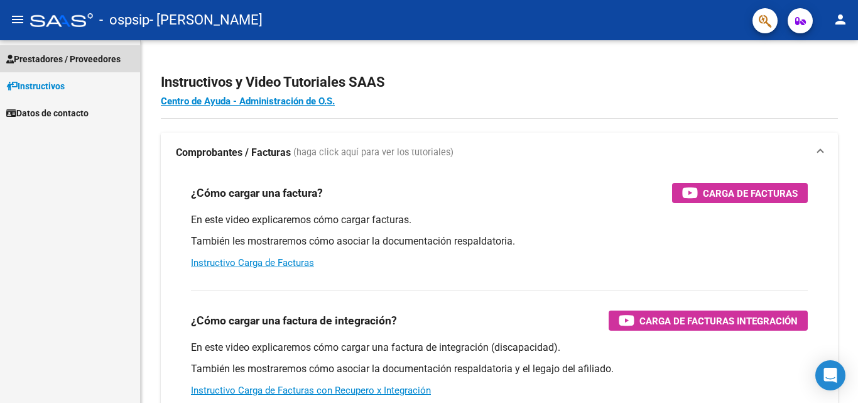
click at [51, 58] on span "Prestadores / Proveedores" at bounding box center [63, 59] width 114 height 14
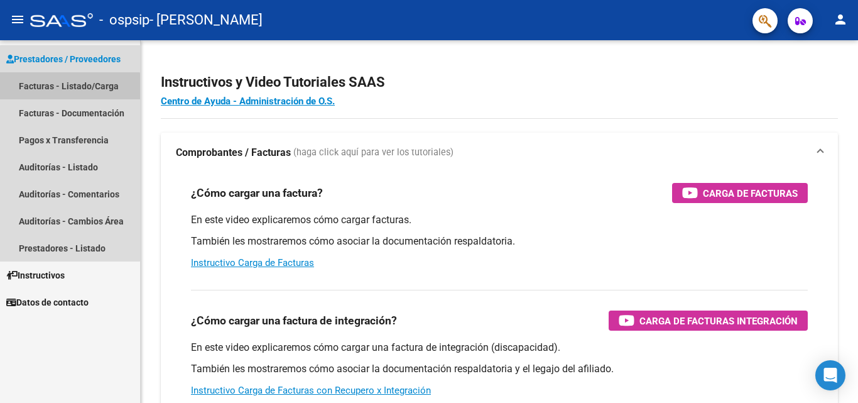
click at [66, 90] on link "Facturas - Listado/Carga" at bounding box center [70, 85] width 140 height 27
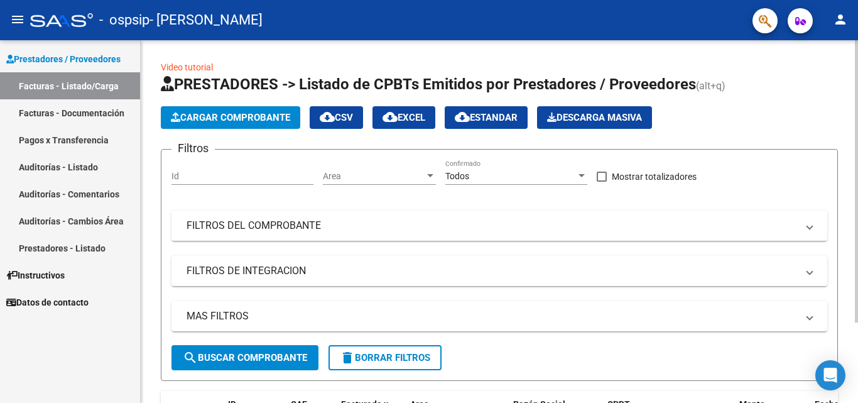
click at [238, 121] on span "Cargar Comprobante" at bounding box center [230, 117] width 119 height 11
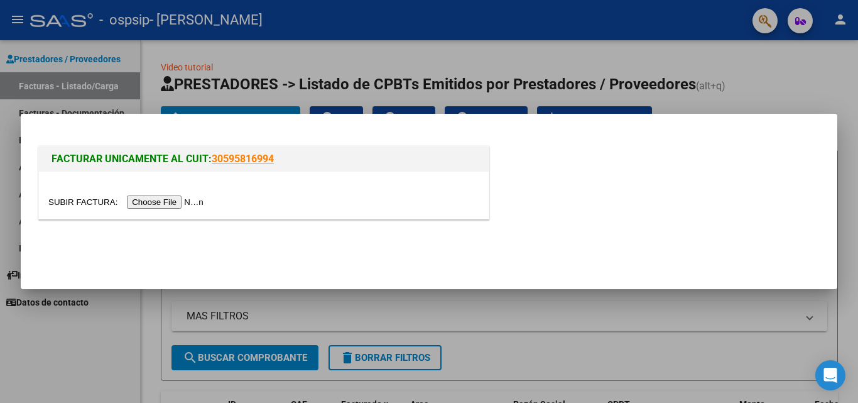
click at [175, 202] on input "file" at bounding box center [127, 201] width 159 height 13
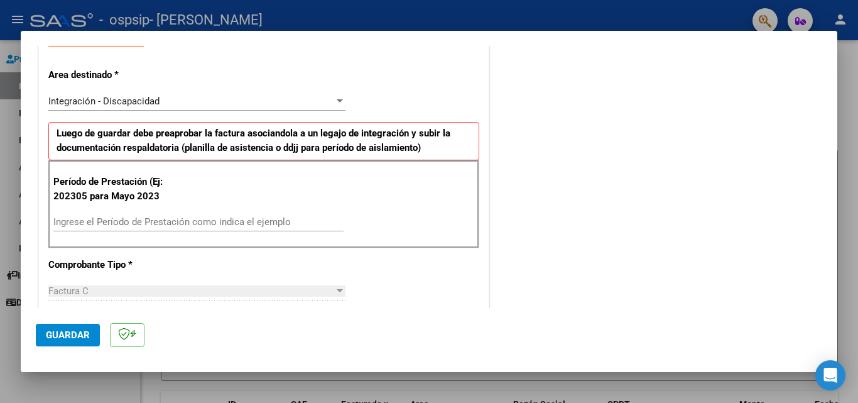
scroll to position [251, 0]
click at [191, 221] on input "Ingrese el Período de Prestación como indica el ejemplo" at bounding box center [198, 220] width 290 height 11
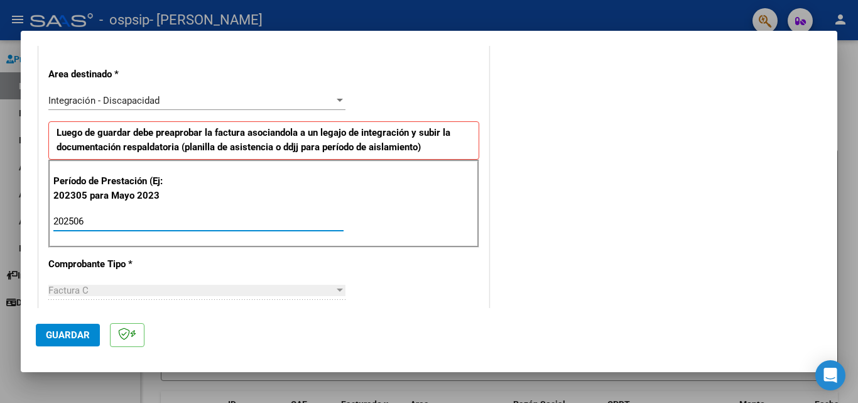
type input "202506"
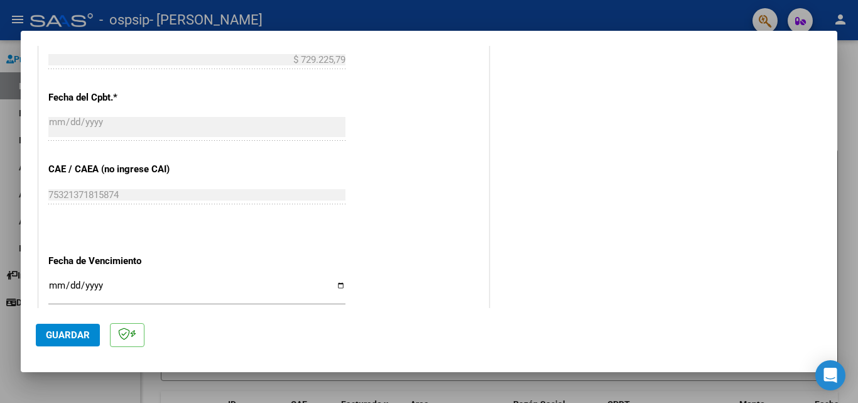
scroll to position [754, 0]
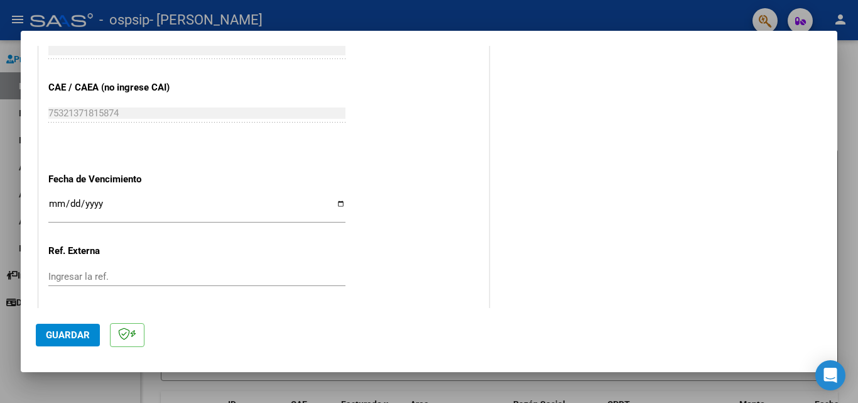
click at [337, 207] on input "Ingresar la fecha" at bounding box center [196, 209] width 297 height 20
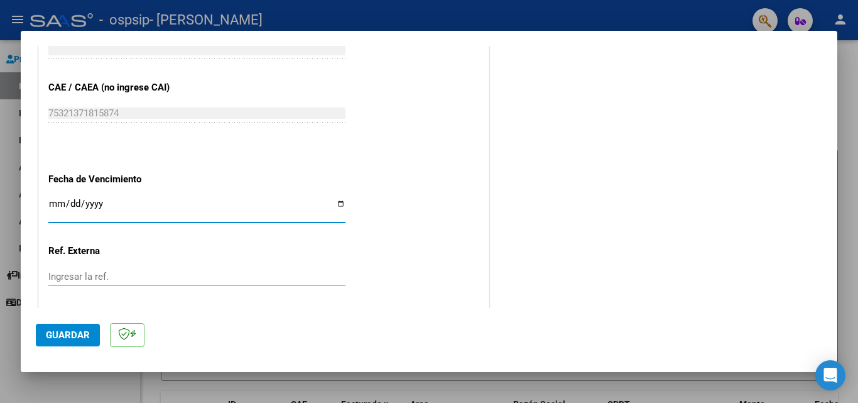
type input "[DATE]"
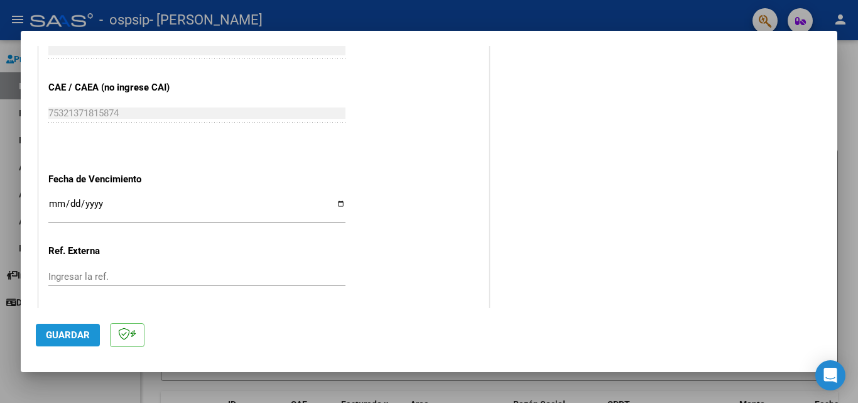
click at [68, 331] on span "Guardar" at bounding box center [68, 334] width 44 height 11
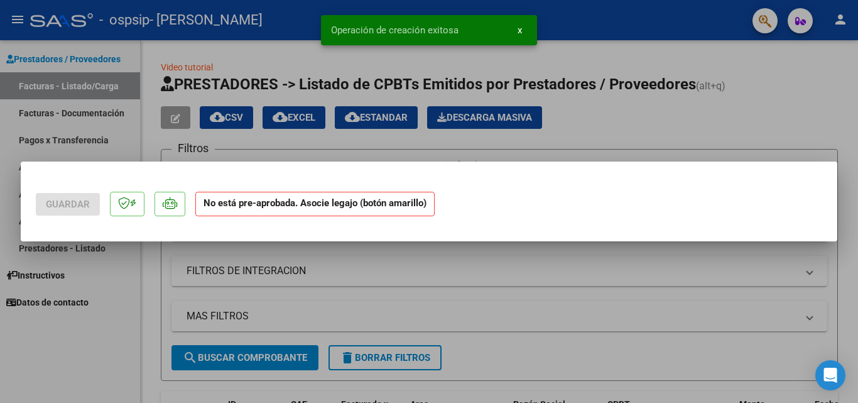
scroll to position [0, 0]
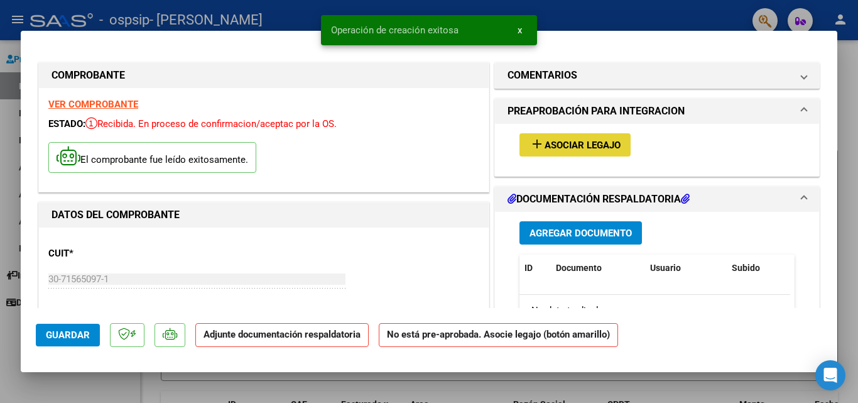
click at [535, 151] on mat-icon "add" at bounding box center [537, 143] width 15 height 15
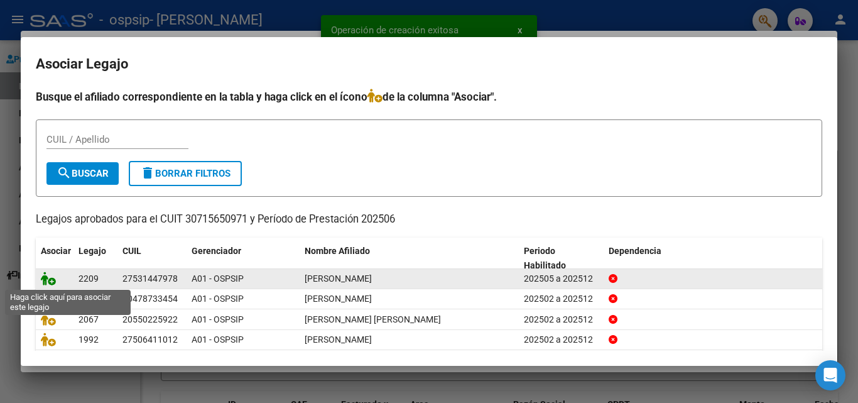
click at [50, 278] on icon at bounding box center [48, 278] width 15 height 14
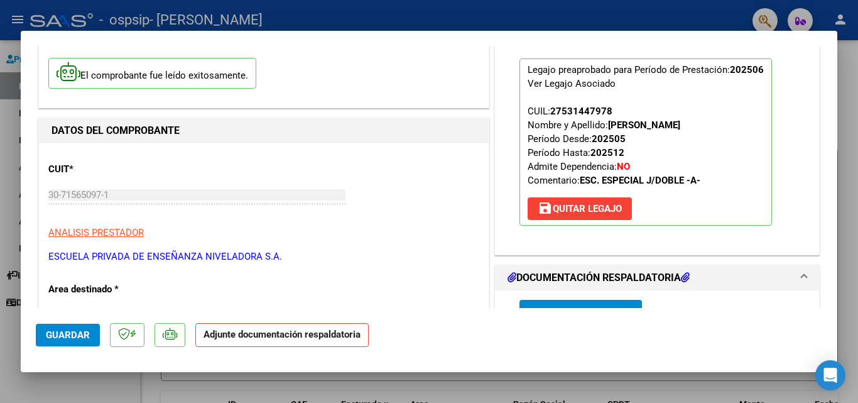
scroll to position [188, 0]
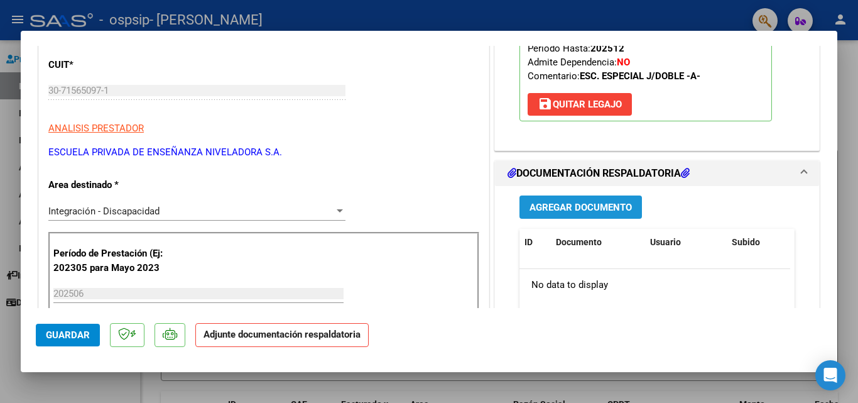
click at [582, 208] on span "Agregar Documento" at bounding box center [581, 207] width 102 height 11
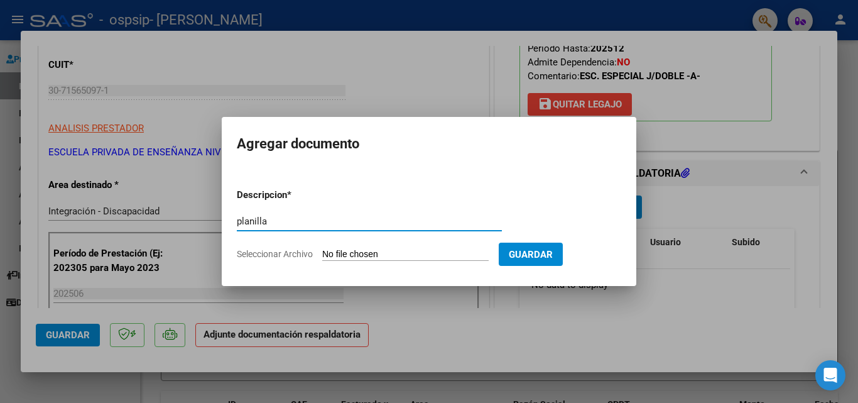
drag, startPoint x: 285, startPoint y: 221, endPoint x: 220, endPoint y: 217, distance: 65.5
click at [220, 217] on div "COMPROBANTE VER COMPROBANTE ESTADO: Recibida. En proceso de confirmacion/acepta…" at bounding box center [429, 201] width 858 height 403
type input "planilla"
click at [386, 253] on input "Seleccionar Archivo" at bounding box center [405, 255] width 166 height 12
type input "C:\fakepath\INFORME.pdf"
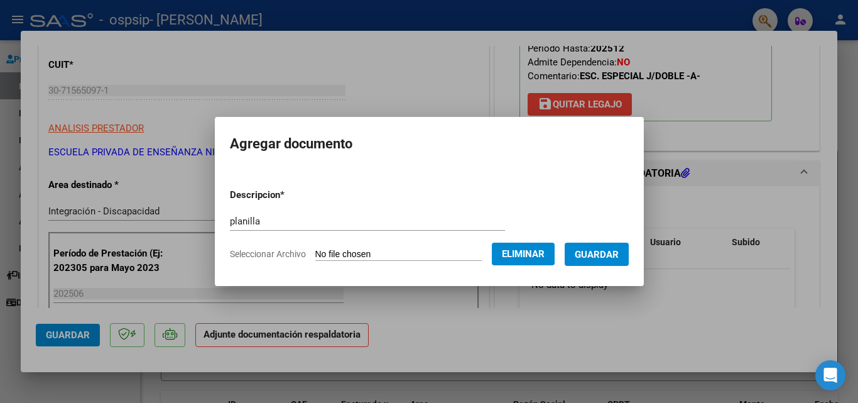
click at [602, 252] on span "Guardar" at bounding box center [597, 254] width 44 height 11
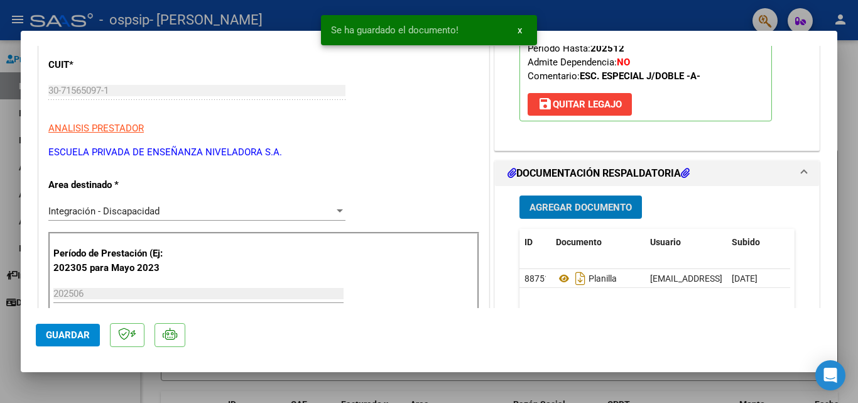
click at [562, 208] on span "Agregar Documento" at bounding box center [581, 207] width 102 height 11
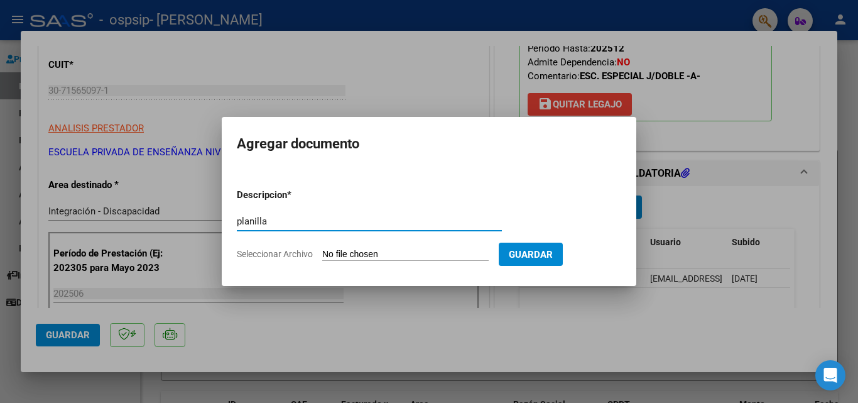
type input "planilla"
click at [393, 256] on input "Seleccionar Archivo" at bounding box center [405, 255] width 166 height 12
type input "C:\fakepath\planilla [PERSON_NAME] [PERSON_NAME].pdf"
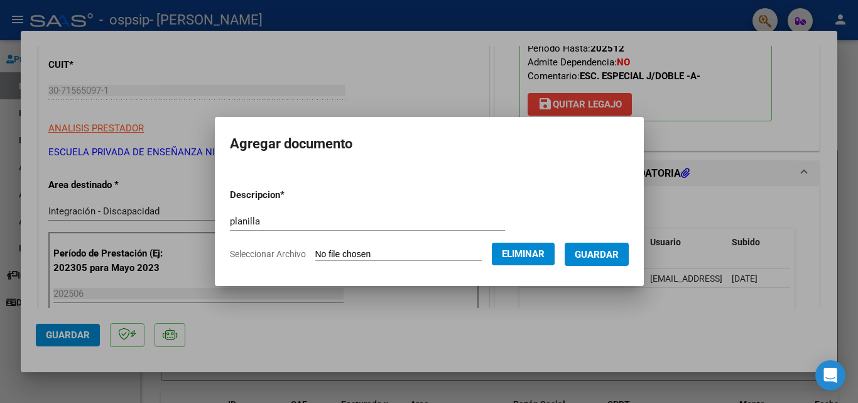
click at [619, 259] on span "Guardar" at bounding box center [597, 254] width 44 height 11
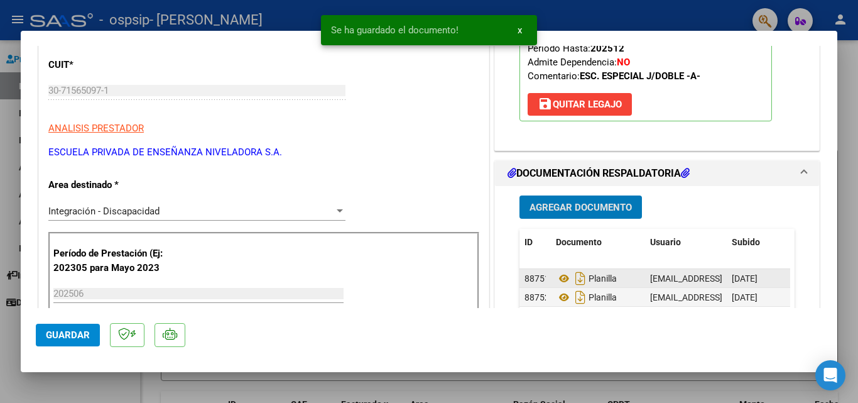
click at [633, 281] on div "Planilla" at bounding box center [598, 278] width 84 height 20
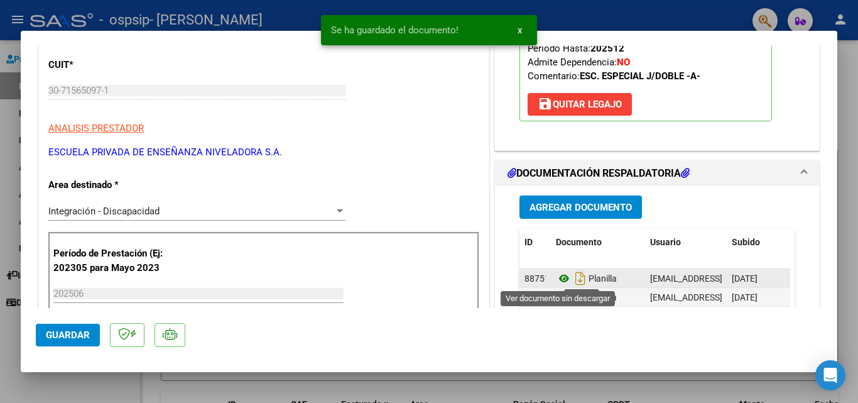
click at [557, 276] on icon at bounding box center [564, 278] width 16 height 15
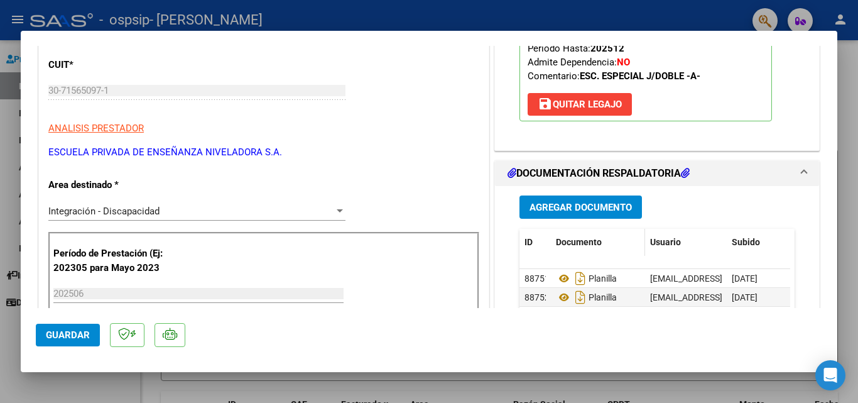
scroll to position [251, 0]
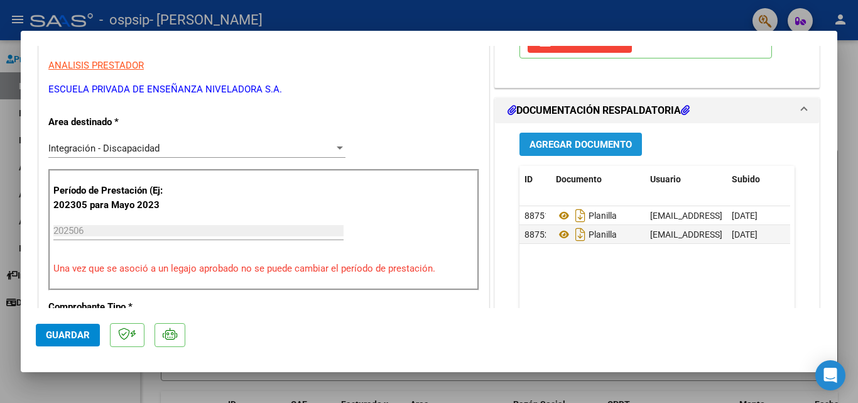
click at [559, 143] on span "Agregar Documento" at bounding box center [581, 144] width 102 height 11
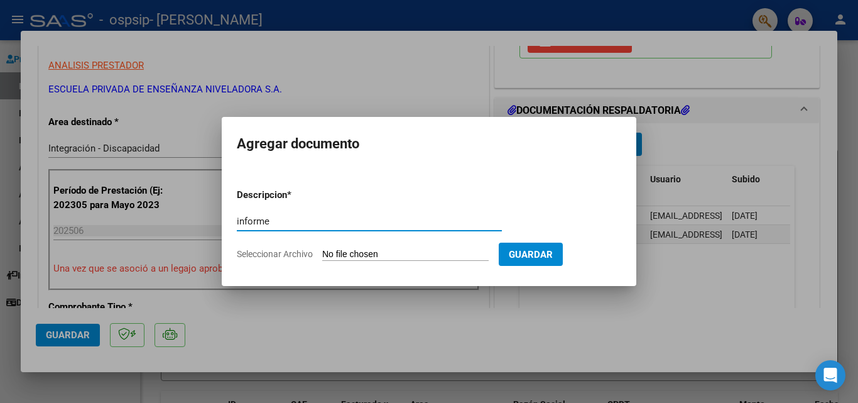
type input "informe"
click at [388, 252] on input "Seleccionar Archivo" at bounding box center [405, 255] width 166 height 12
type input "C:\fakepath\INFORME.pdf"
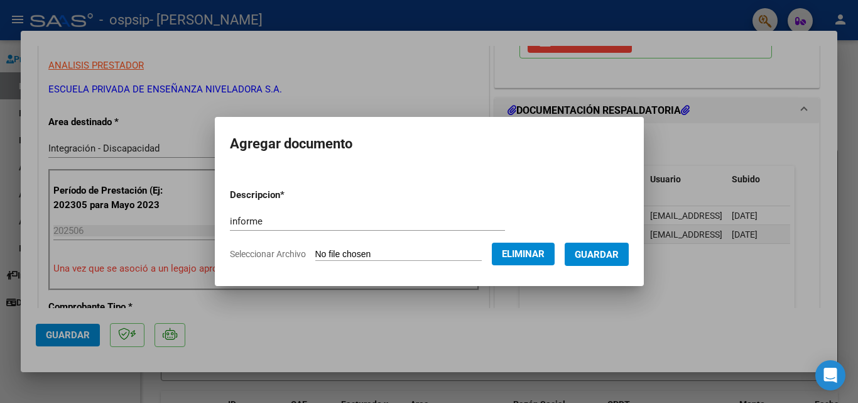
click at [610, 253] on span "Guardar" at bounding box center [597, 254] width 44 height 11
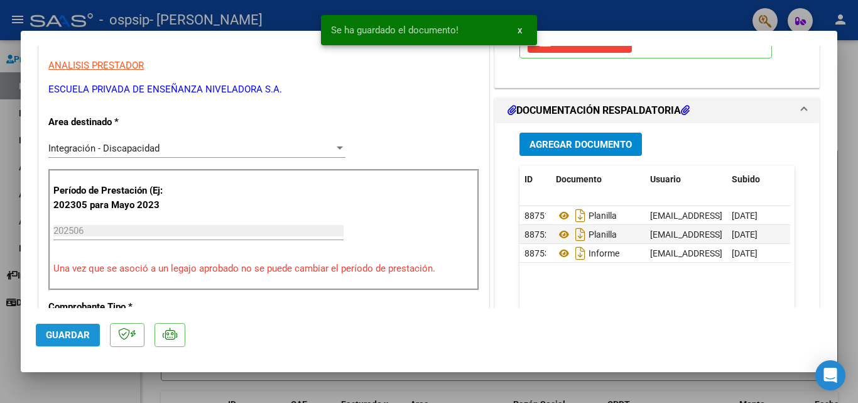
click at [61, 333] on span "Guardar" at bounding box center [68, 334] width 44 height 11
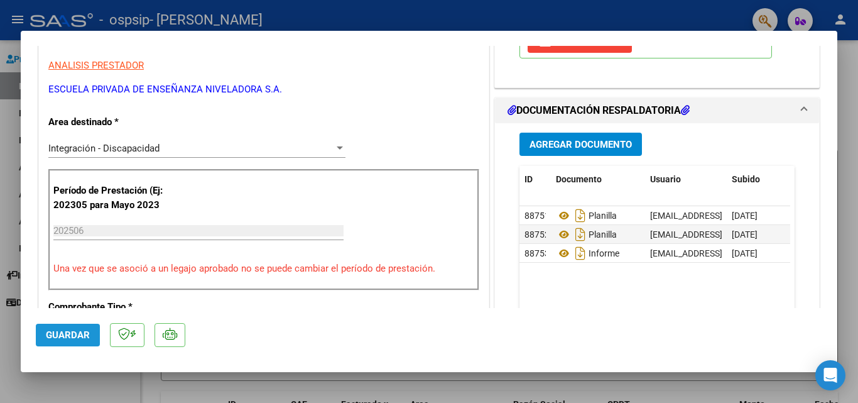
click at [68, 337] on span "Guardar" at bounding box center [68, 334] width 44 height 11
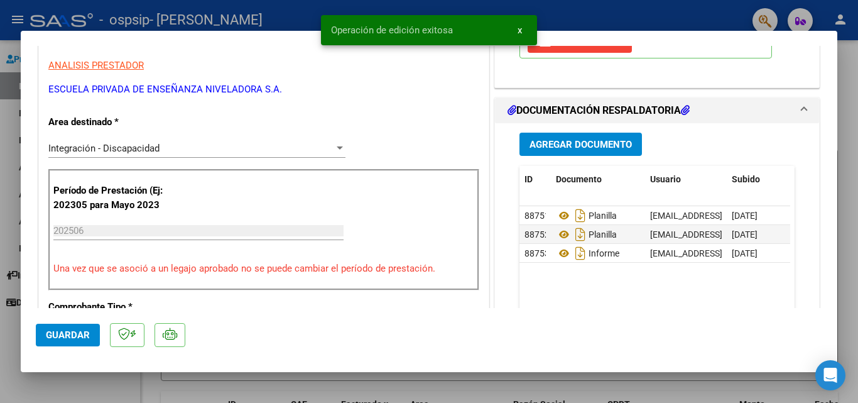
click at [247, 395] on div at bounding box center [429, 201] width 858 height 403
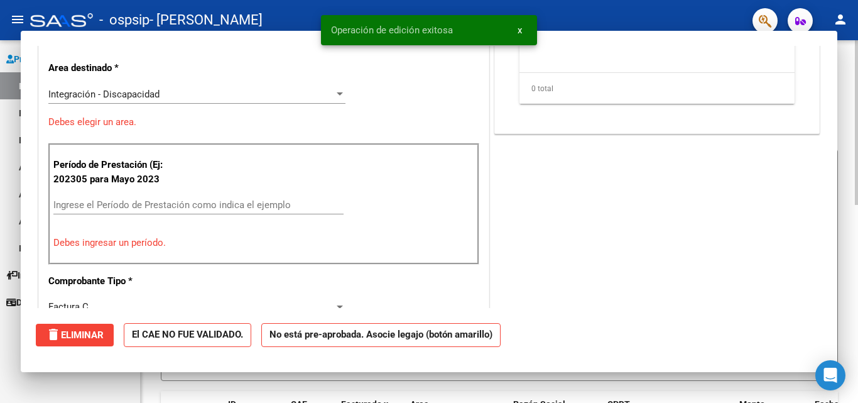
scroll to position [0, 0]
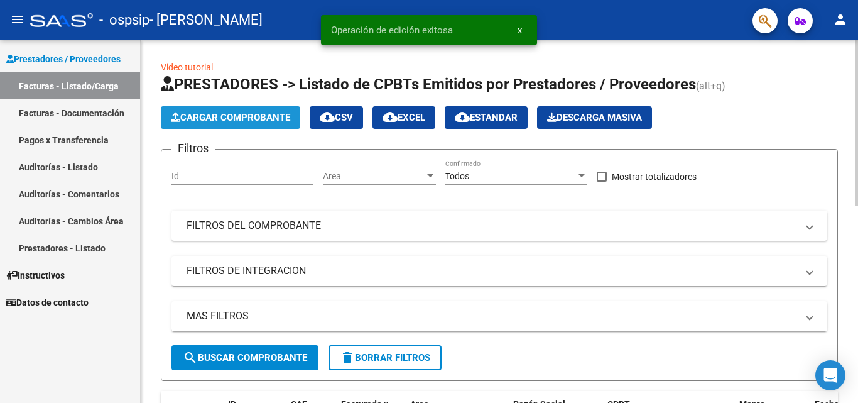
click at [204, 119] on span "Cargar Comprobante" at bounding box center [230, 117] width 119 height 11
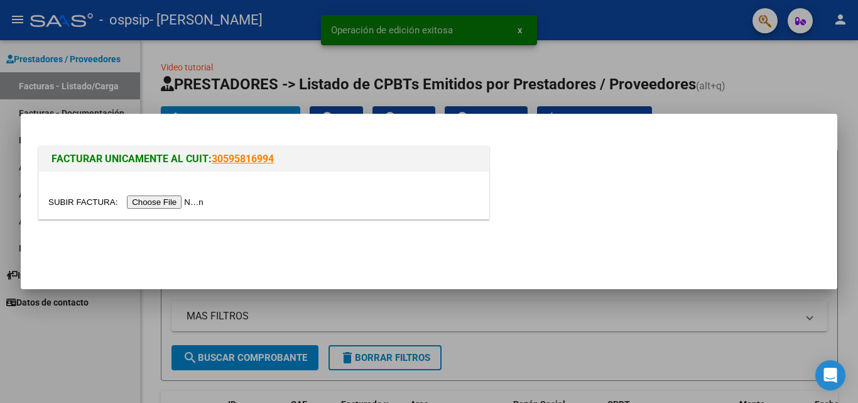
click at [167, 201] on input "file" at bounding box center [127, 201] width 159 height 13
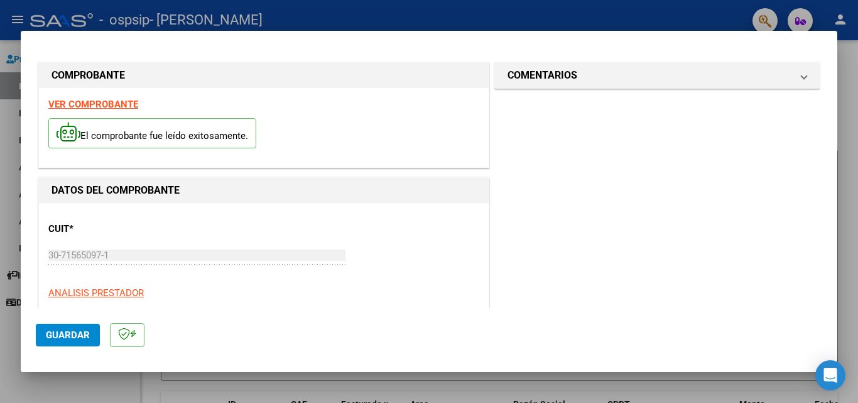
click at [62, 337] on span "Guardar" at bounding box center [68, 334] width 44 height 11
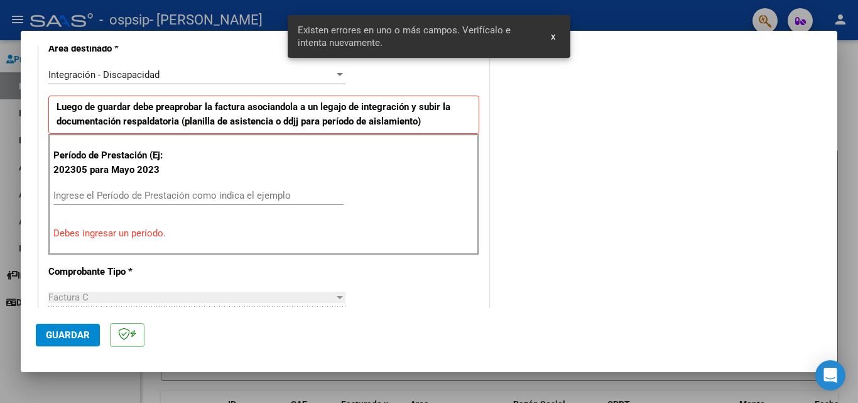
scroll to position [283, 0]
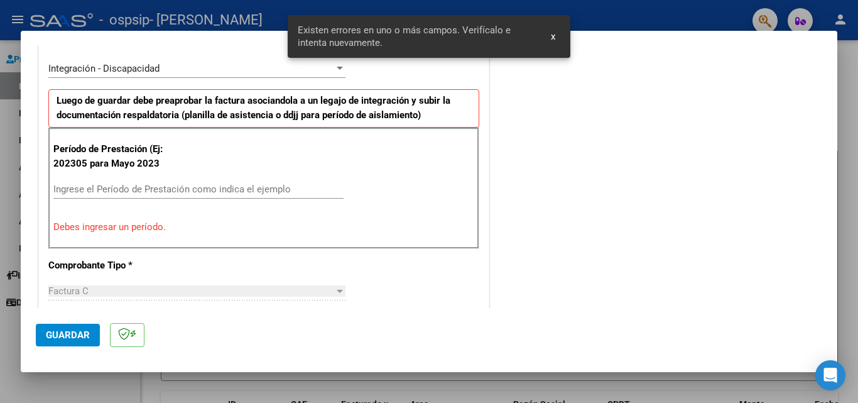
click at [91, 187] on input "Ingrese el Período de Prestación como indica el ejemplo" at bounding box center [198, 188] width 290 height 11
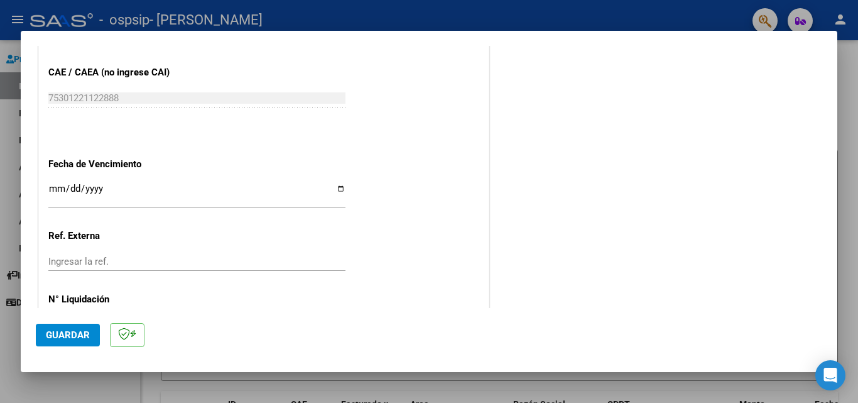
scroll to position [786, 0]
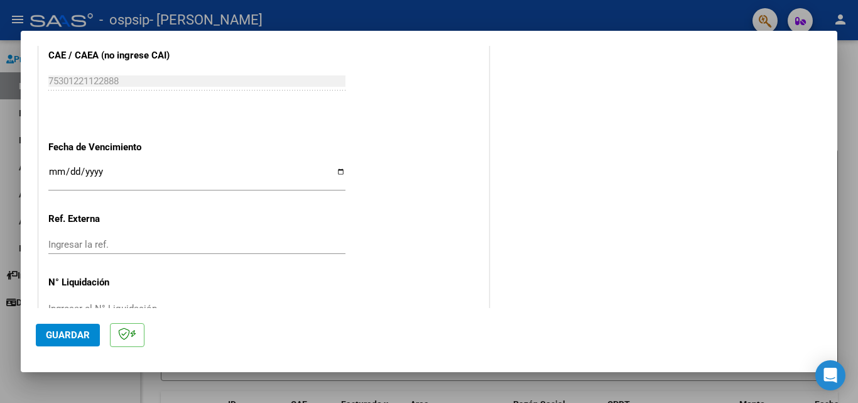
type input "202507"
click at [334, 169] on input "Ingresar la fecha" at bounding box center [196, 176] width 297 height 20
click at [334, 170] on input "Ingresar la fecha" at bounding box center [196, 176] width 297 height 20
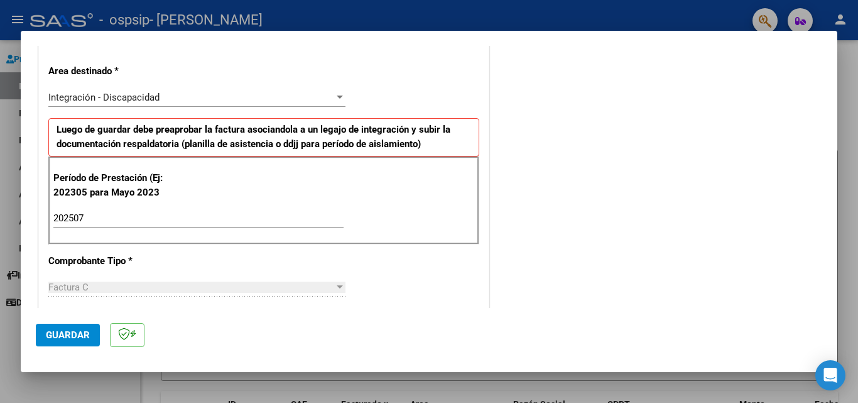
scroll to position [0, 0]
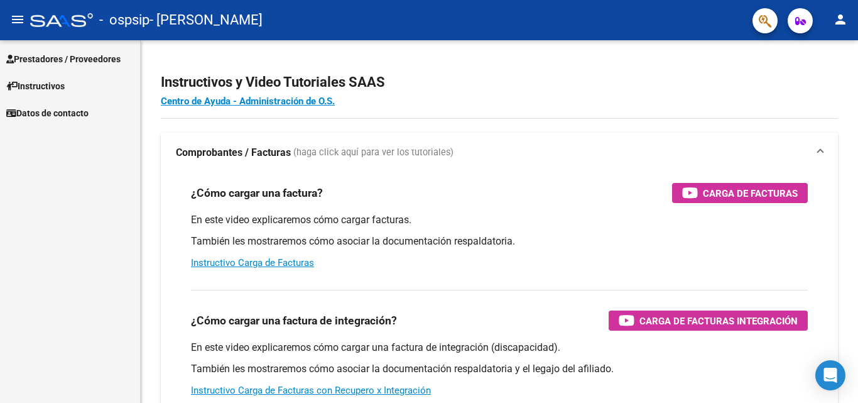
click at [36, 53] on span "Prestadores / Proveedores" at bounding box center [63, 59] width 114 height 14
click at [35, 59] on span "Prestadores / Proveedores" at bounding box center [63, 59] width 114 height 14
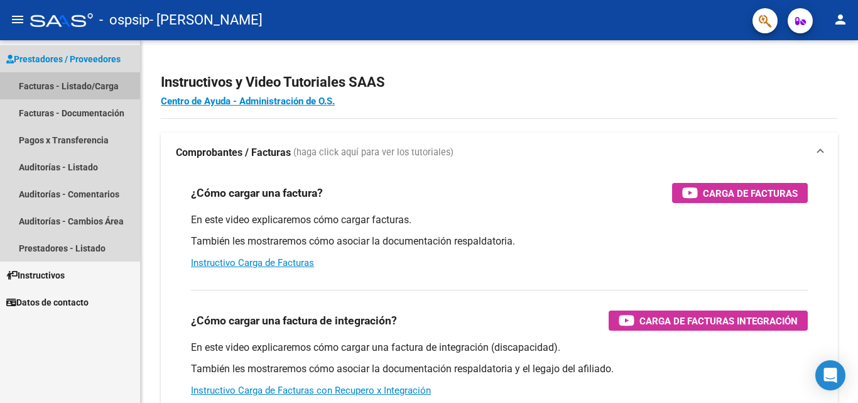
click at [24, 81] on link "Facturas - Listado/Carga" at bounding box center [70, 85] width 140 height 27
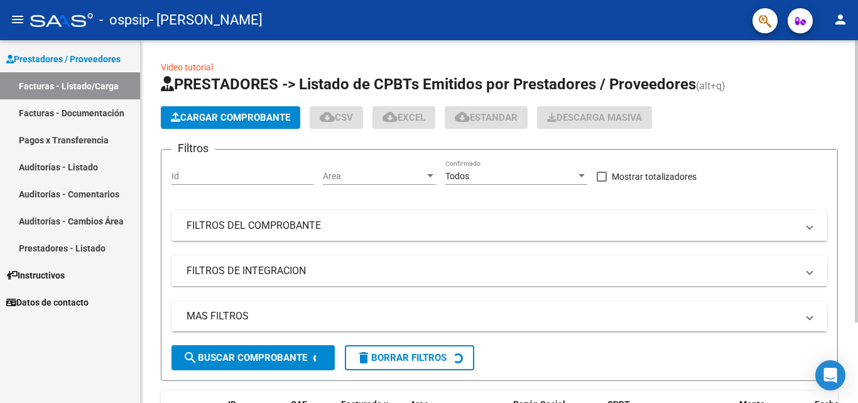
click at [251, 121] on span "Cargar Comprobante" at bounding box center [230, 117] width 119 height 11
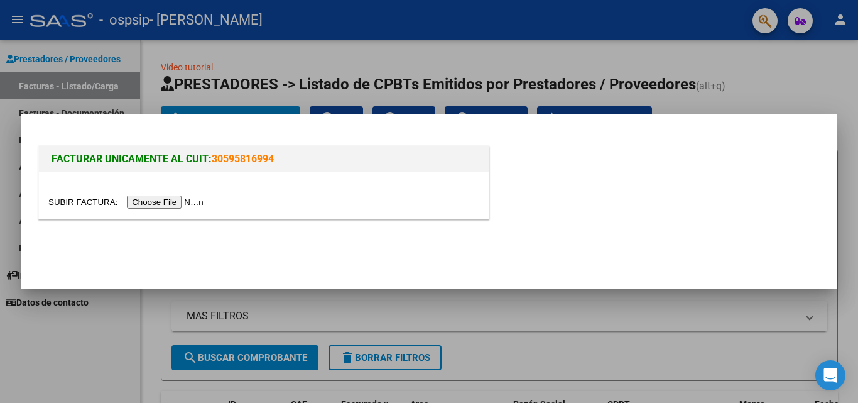
click at [184, 207] on input "file" at bounding box center [127, 201] width 159 height 13
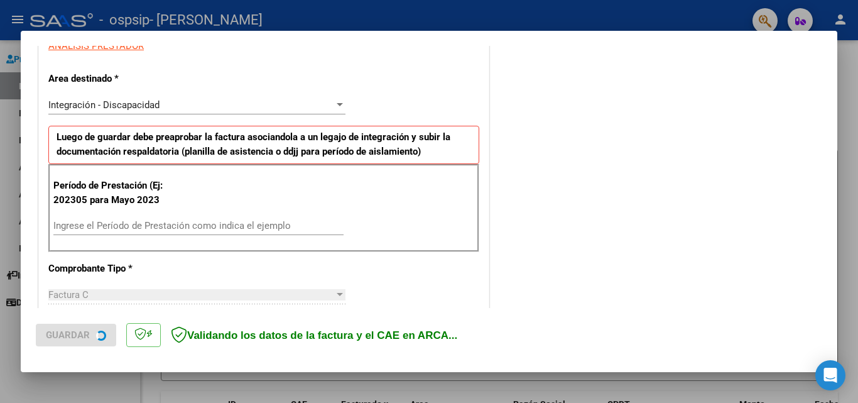
scroll to position [251, 0]
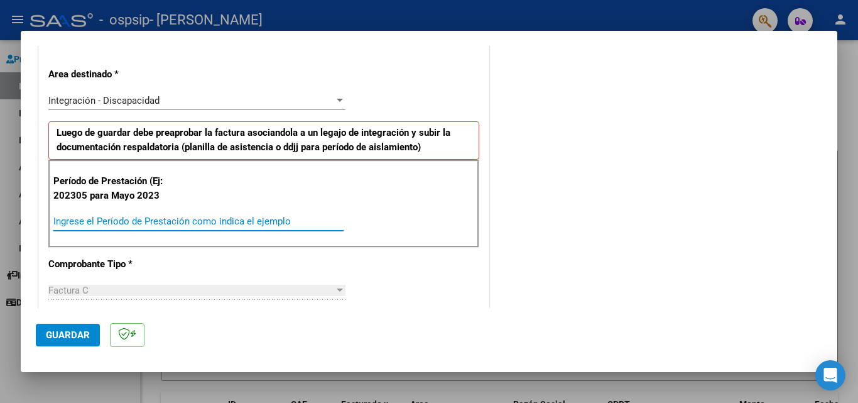
click at [121, 220] on input "Ingrese el Período de Prestación como indica el ejemplo" at bounding box center [198, 220] width 290 height 11
type input "202507"
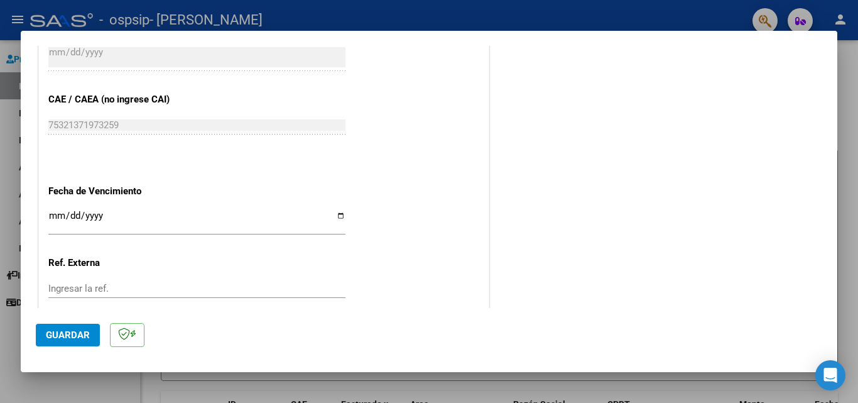
scroll to position [754, 0]
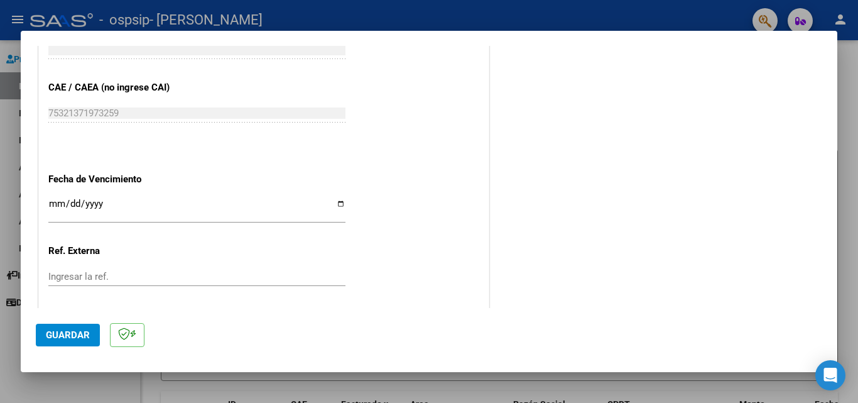
click at [339, 206] on input "Ingresar la fecha" at bounding box center [196, 209] width 297 height 20
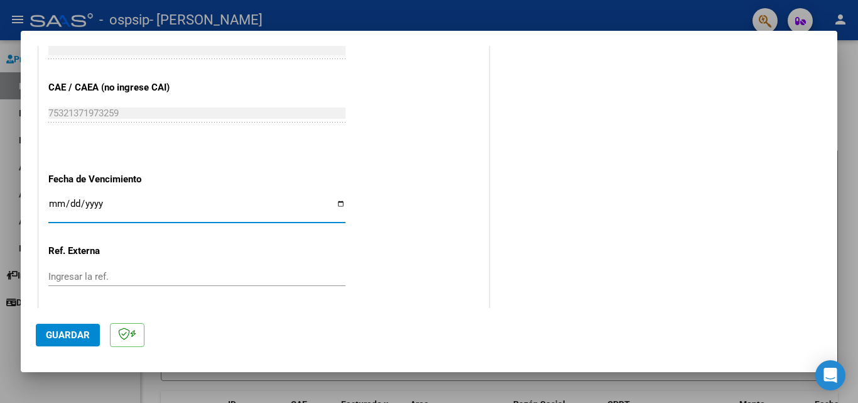
type input "[DATE]"
click at [61, 337] on span "Guardar" at bounding box center [68, 334] width 44 height 11
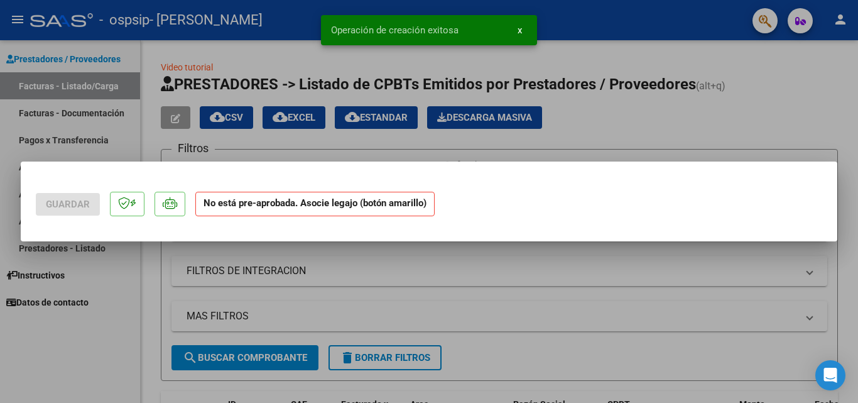
scroll to position [0, 0]
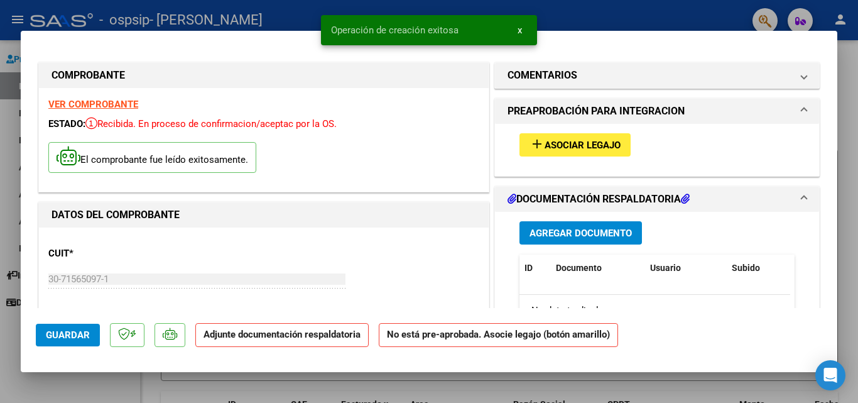
click at [596, 141] on span "Asociar Legajo" at bounding box center [583, 144] width 76 height 11
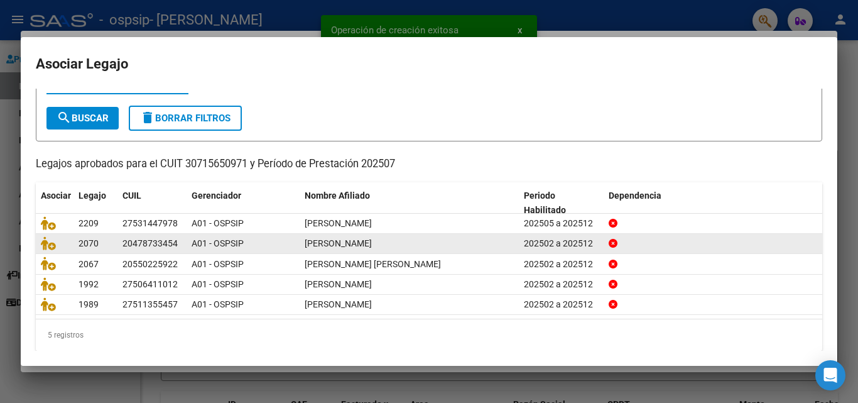
scroll to position [68, 0]
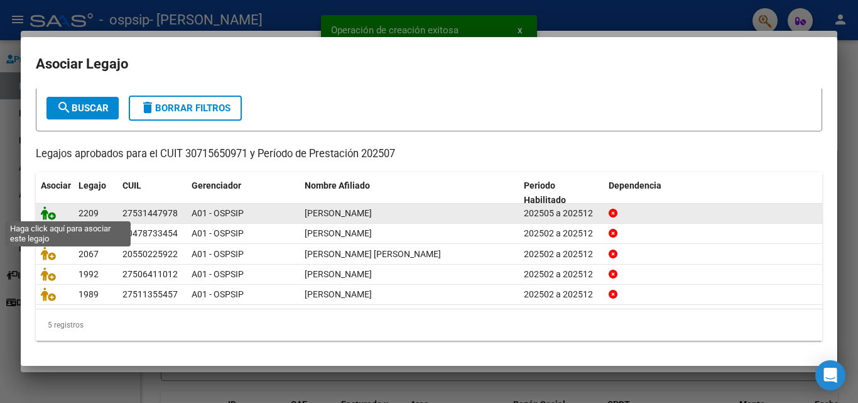
click at [53, 213] on icon at bounding box center [48, 213] width 15 height 14
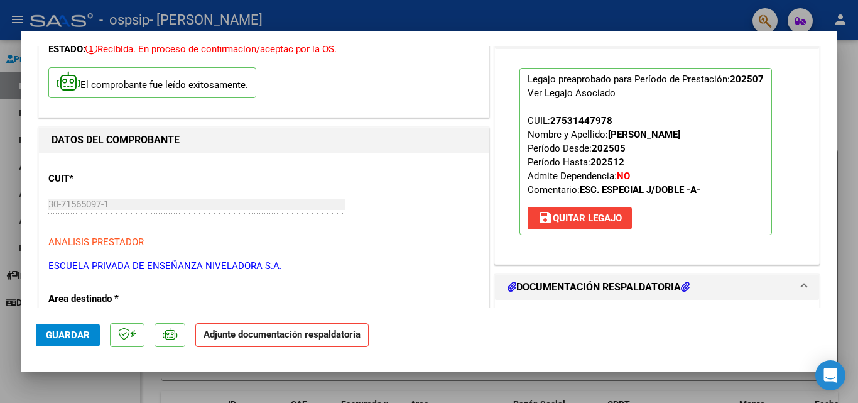
scroll to position [126, 0]
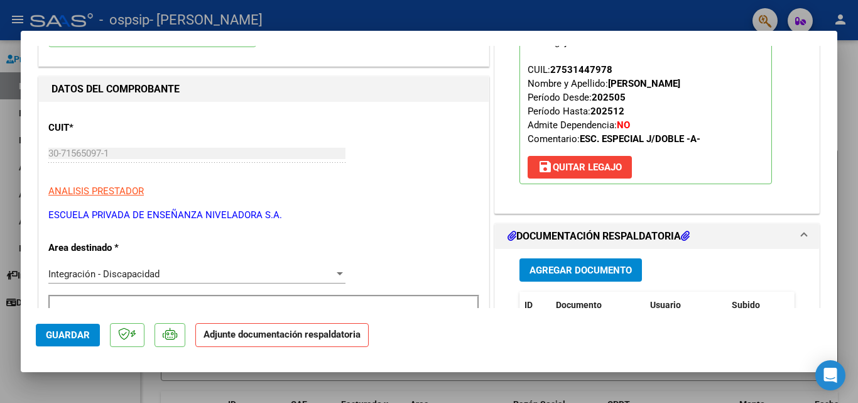
click at [572, 275] on span "Agregar Documento" at bounding box center [581, 269] width 102 height 11
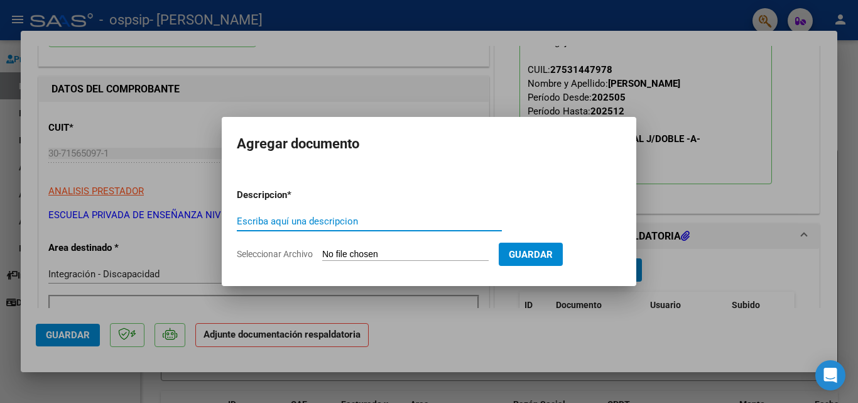
paste input "planilla"
type input "planilla"
click at [380, 251] on input "Seleccionar Archivo" at bounding box center [405, 255] width 166 height 12
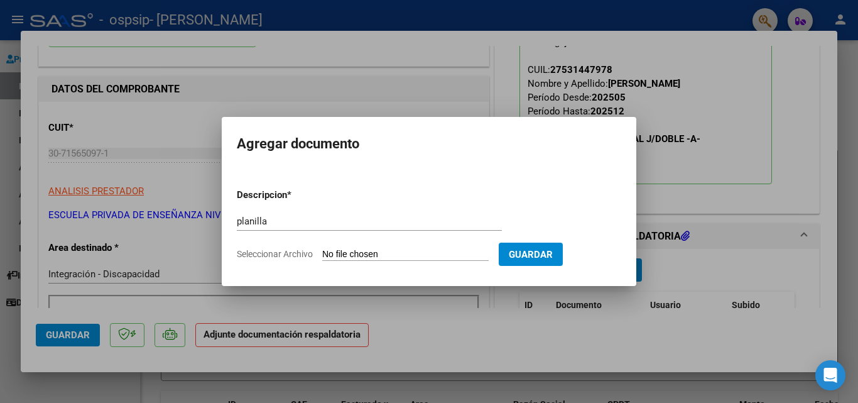
type input "C:\fakepath\planilla 1 (6).pdf"
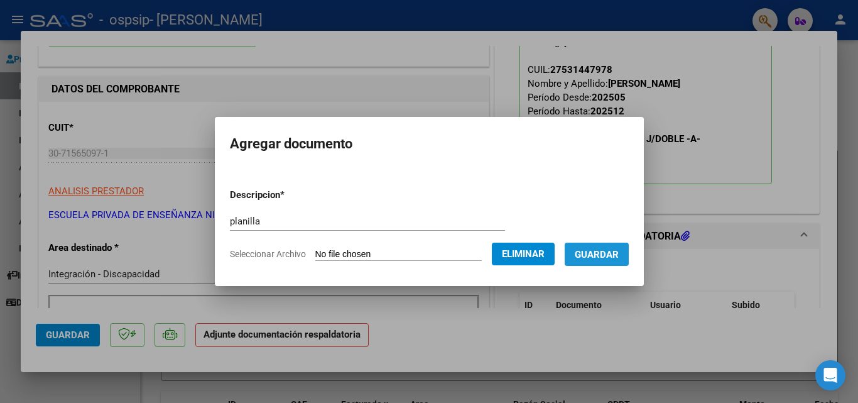
click at [607, 263] on button "Guardar" at bounding box center [597, 253] width 64 height 23
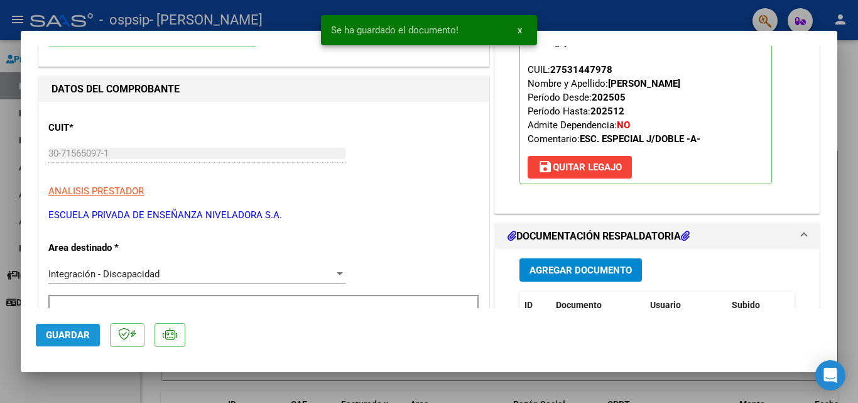
click at [61, 342] on button "Guardar" at bounding box center [68, 335] width 64 height 23
click at [97, 395] on div at bounding box center [429, 201] width 858 height 403
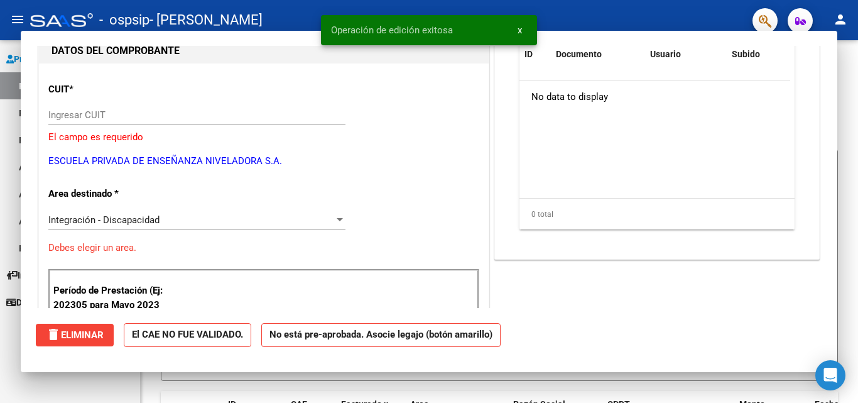
scroll to position [0, 0]
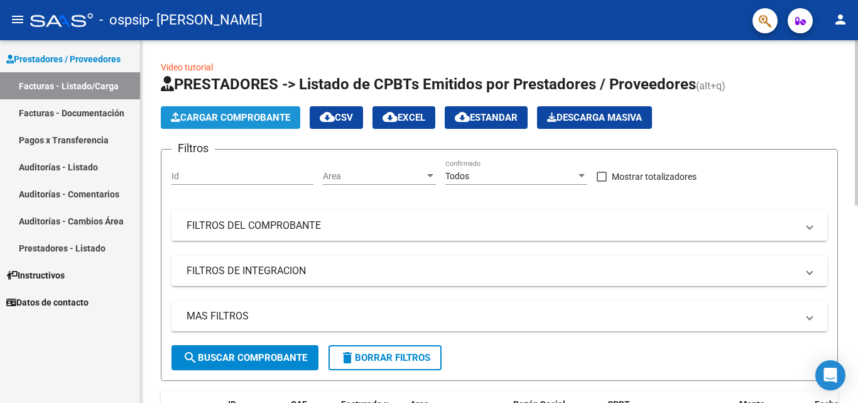
click at [197, 122] on span "Cargar Comprobante" at bounding box center [230, 117] width 119 height 11
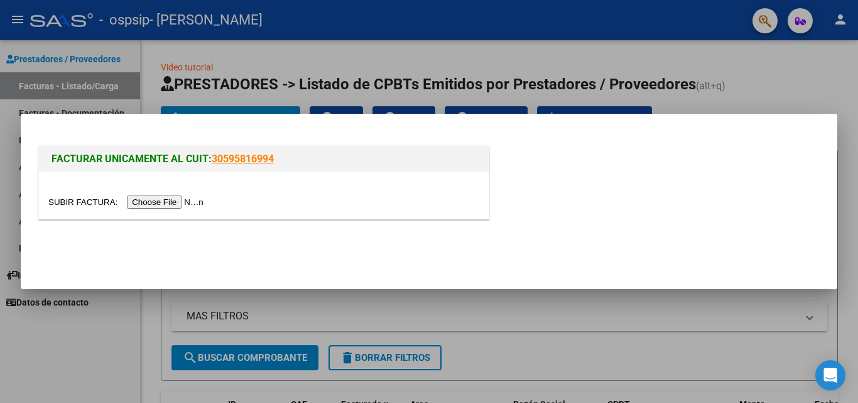
click at [185, 202] on input "file" at bounding box center [127, 201] width 159 height 13
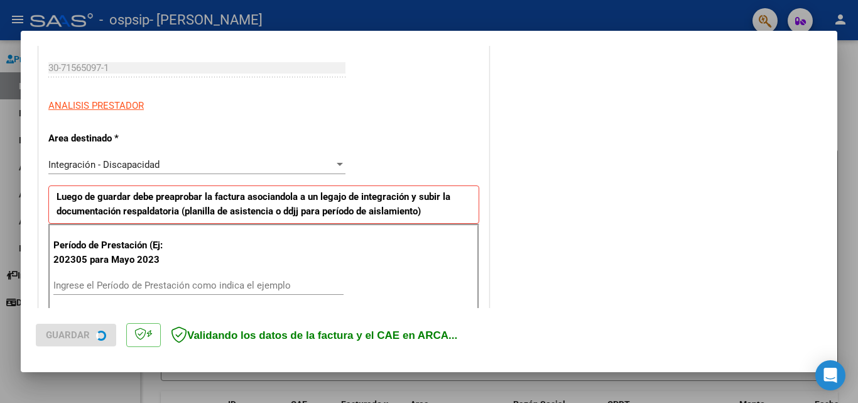
scroll to position [188, 0]
click at [104, 288] on input "Ingrese el Período de Prestación como indica el ejemplo" at bounding box center [198, 283] width 290 height 11
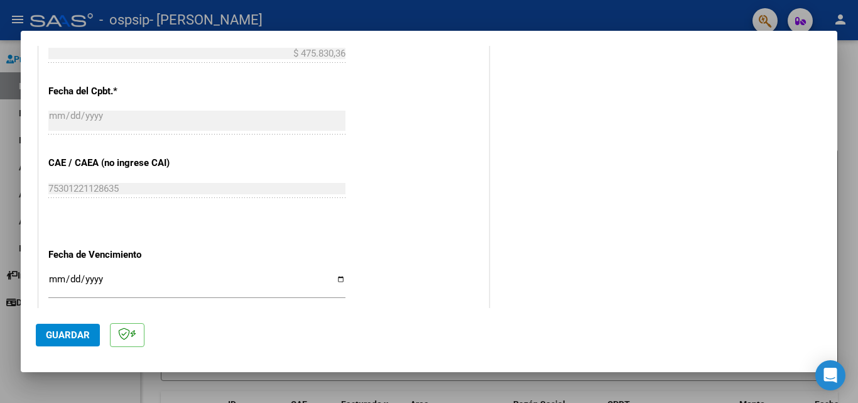
scroll to position [691, 0]
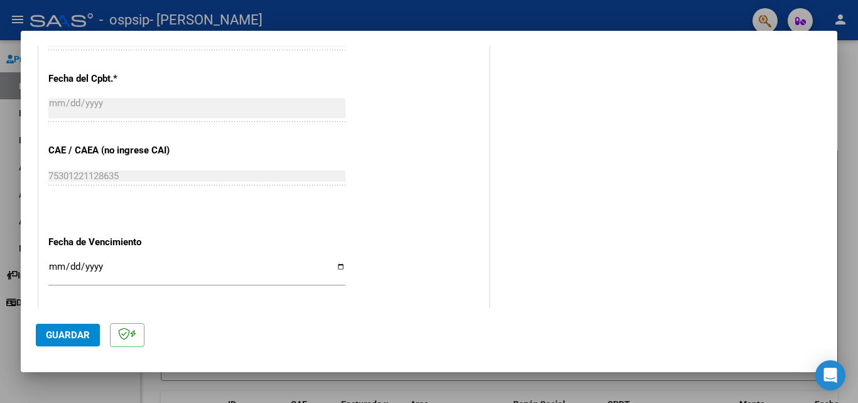
type input "202507"
click at [339, 268] on input "Ingresar la fecha" at bounding box center [196, 271] width 297 height 20
type input "[DATE]"
click at [68, 337] on span "Guardar" at bounding box center [68, 334] width 44 height 11
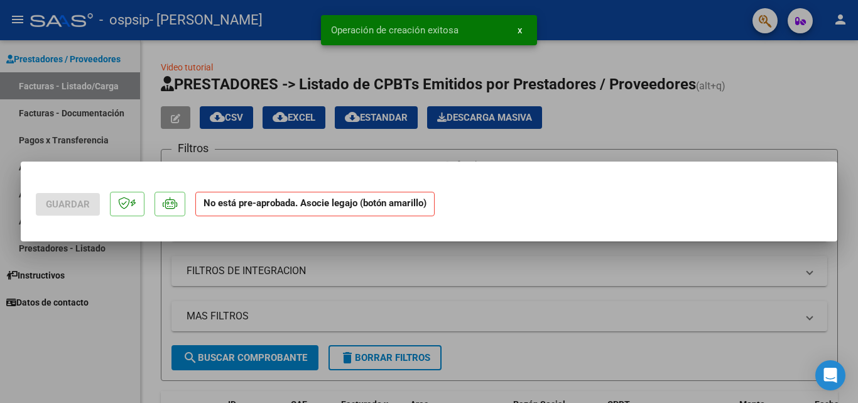
scroll to position [0, 0]
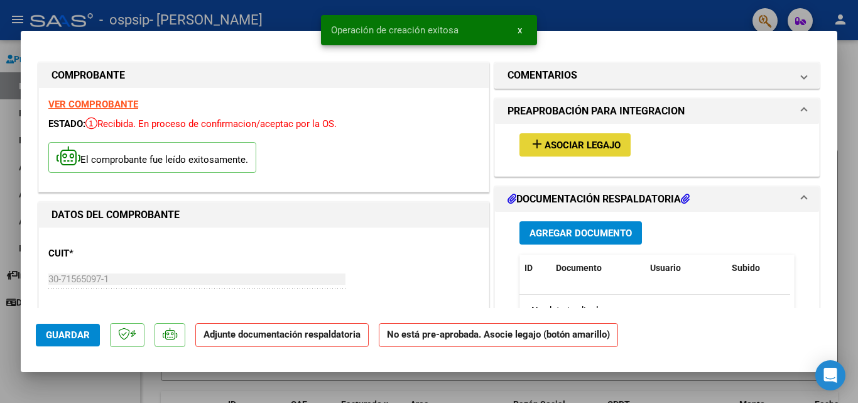
click at [592, 144] on span "Asociar Legajo" at bounding box center [583, 144] width 76 height 11
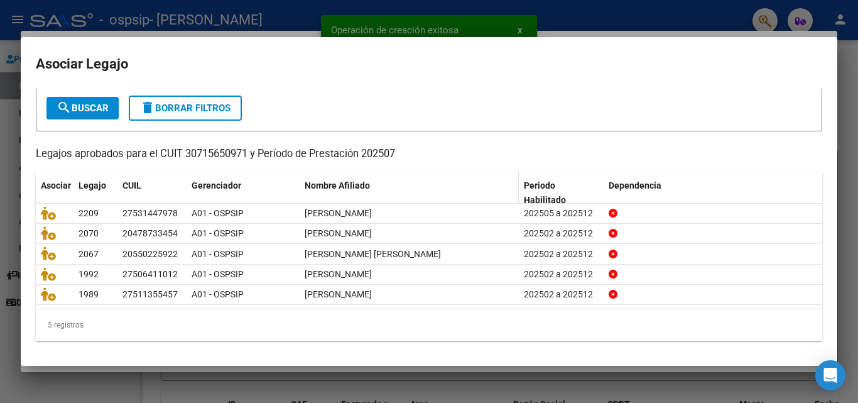
scroll to position [68, 0]
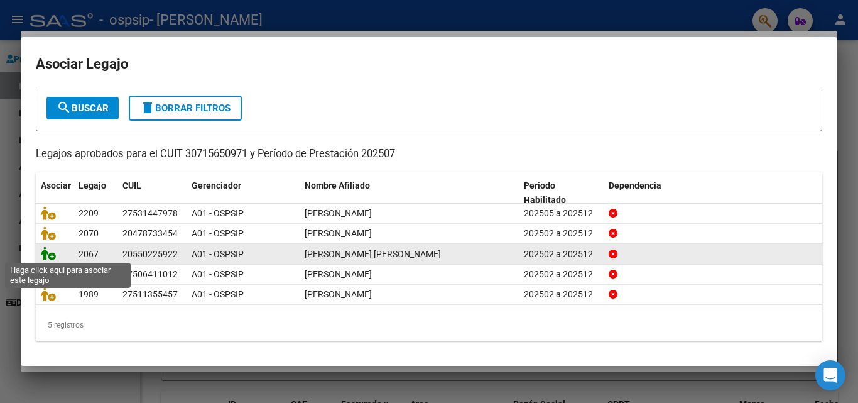
click at [50, 256] on icon at bounding box center [48, 253] width 15 height 14
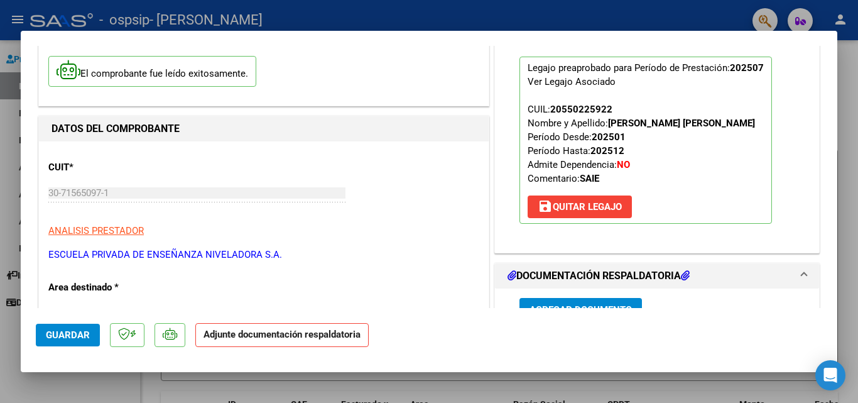
scroll to position [188, 0]
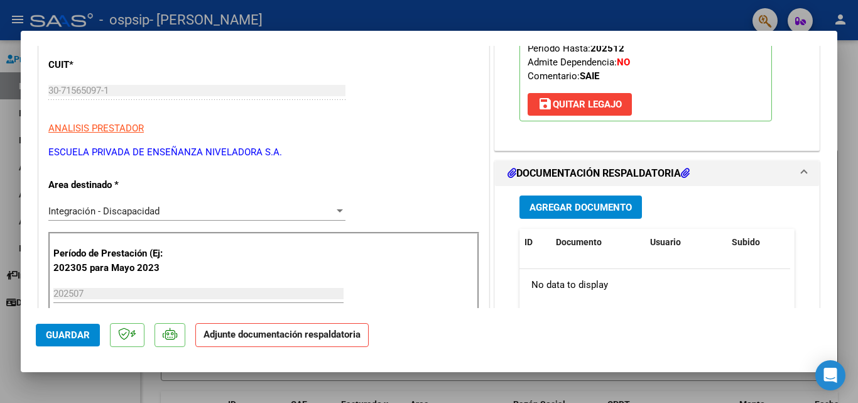
click at [594, 208] on span "Agregar Documento" at bounding box center [581, 207] width 102 height 11
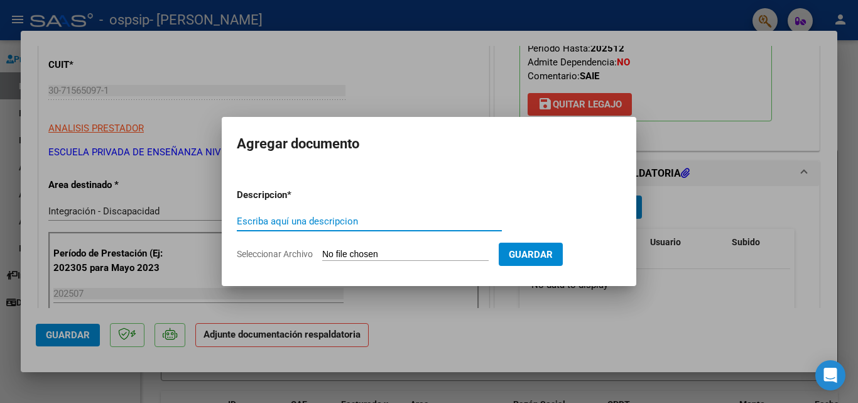
paste input "planilla"
type input "planilla"
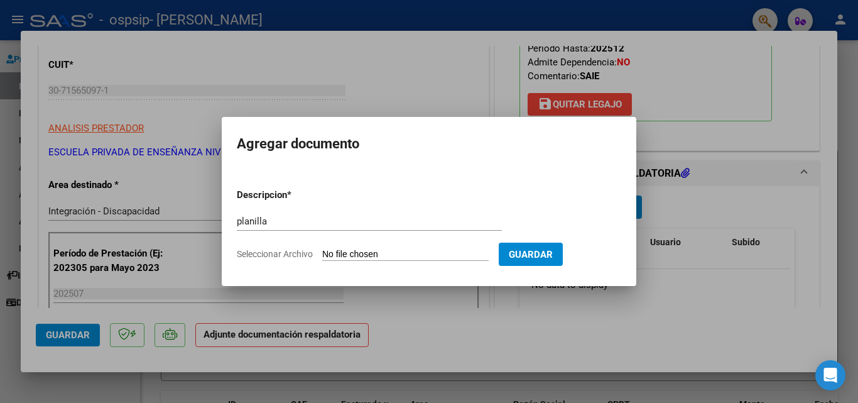
click at [397, 251] on input "Seleccionar Archivo" at bounding box center [405, 255] width 166 height 12
type input "C:\fakepath\PLANILLA (1).pdf"
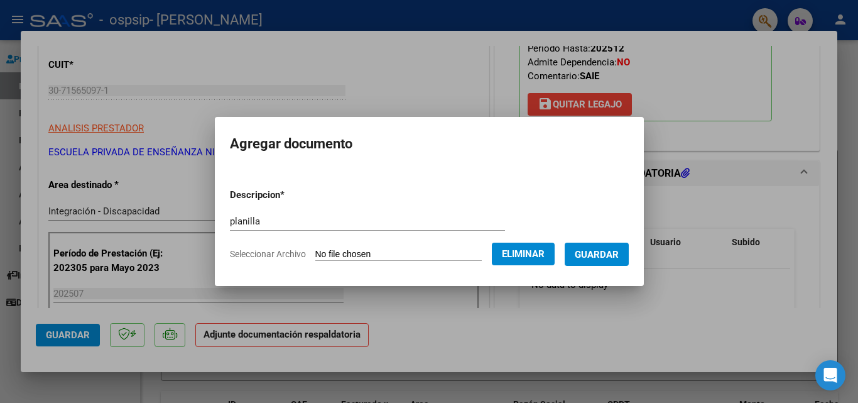
click at [619, 251] on span "Guardar" at bounding box center [597, 254] width 44 height 11
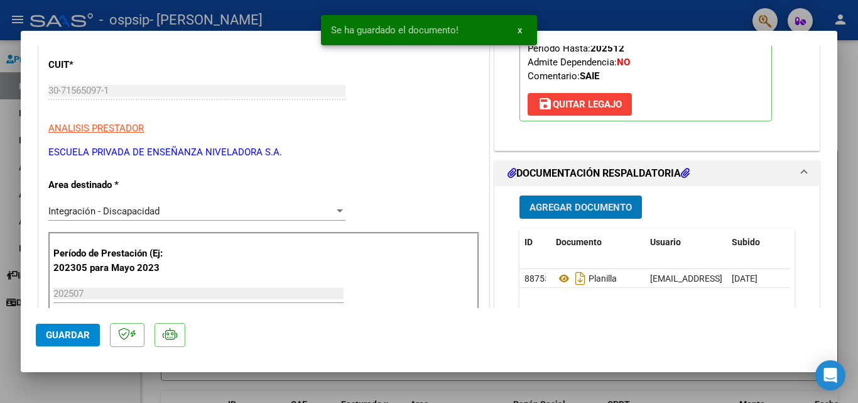
click at [69, 341] on button "Guardar" at bounding box center [68, 335] width 64 height 23
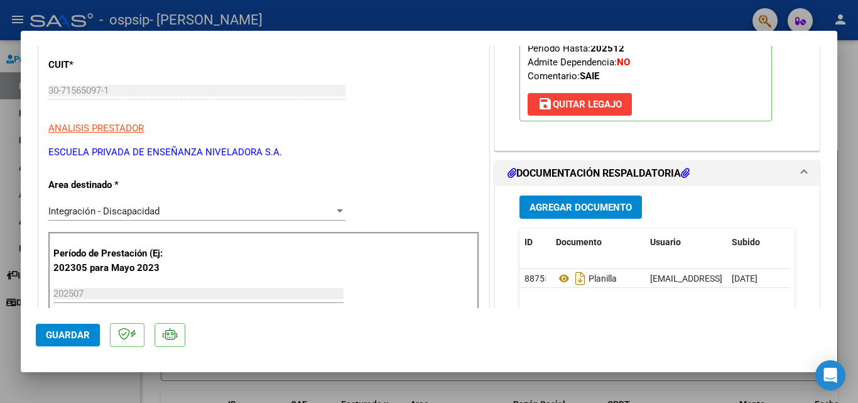
click at [180, 389] on div at bounding box center [429, 201] width 858 height 403
type input "$ 0,00"
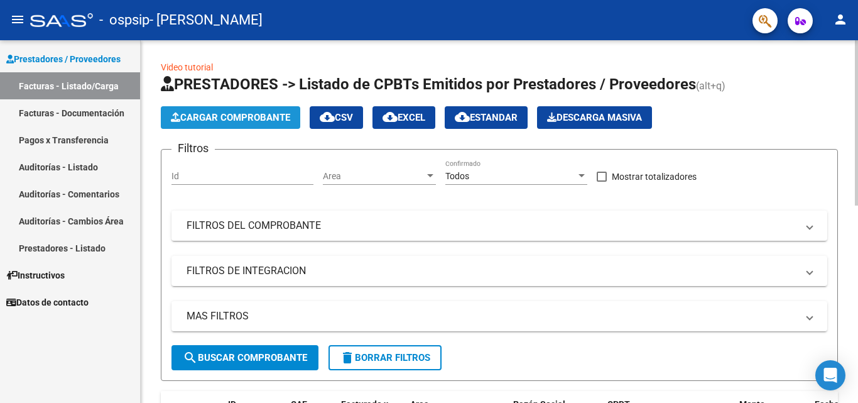
click at [237, 121] on span "Cargar Comprobante" at bounding box center [230, 117] width 119 height 11
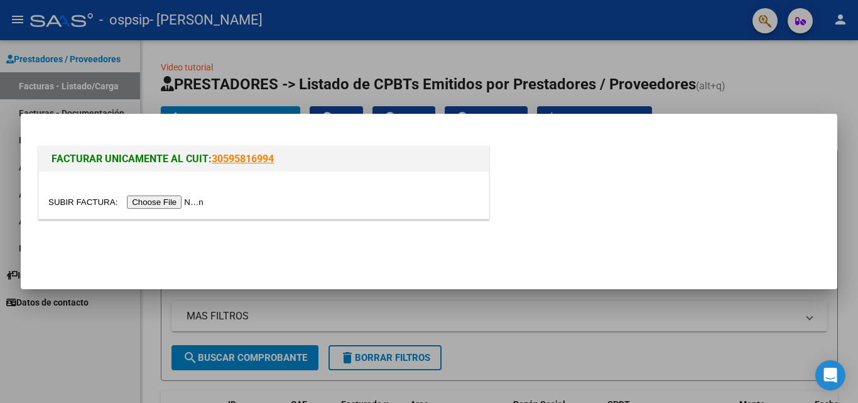
click at [194, 197] on input "file" at bounding box center [127, 201] width 159 height 13
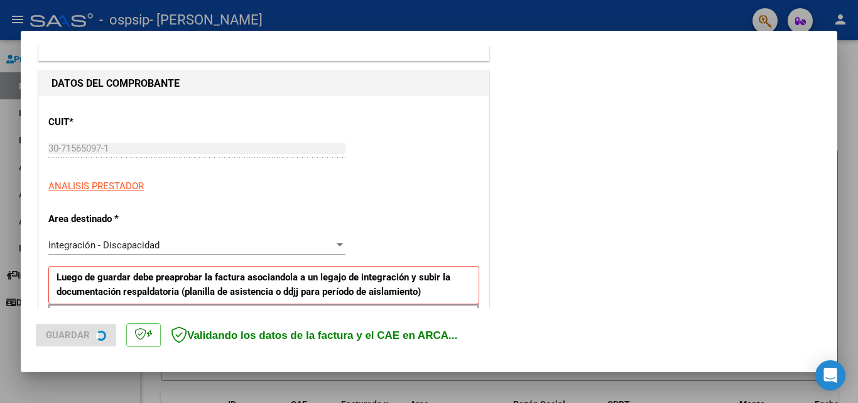
scroll to position [188, 0]
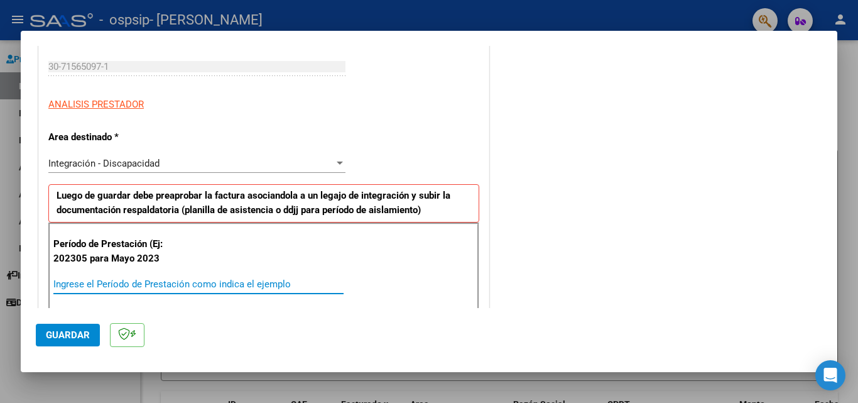
click at [114, 286] on input "Ingrese el Período de Prestación como indica el ejemplo" at bounding box center [198, 283] width 290 height 11
type input "202507"
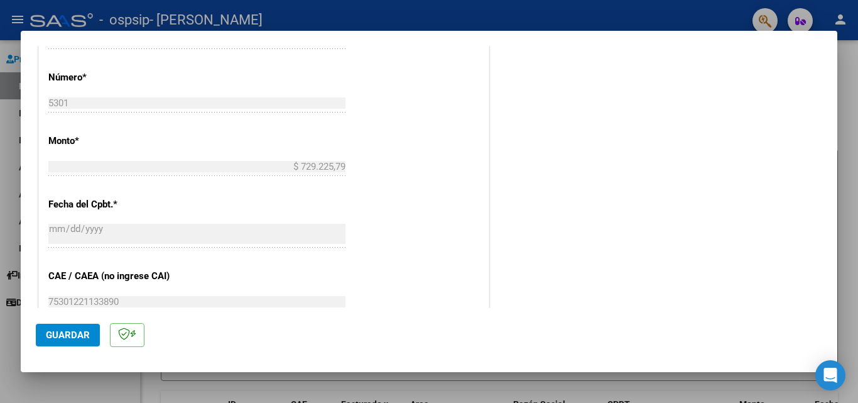
scroll to position [691, 0]
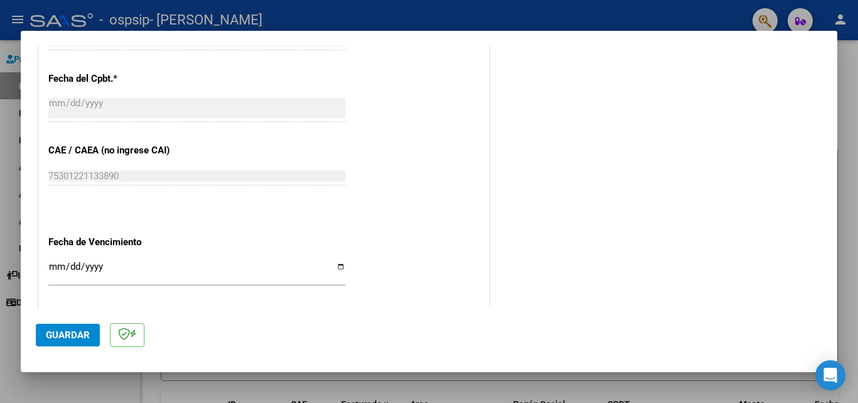
click at [329, 260] on div "Ingresar la fecha" at bounding box center [196, 272] width 297 height 27
click at [335, 266] on input "Ingresar la fecha" at bounding box center [196, 271] width 297 height 20
type input "[DATE]"
click at [86, 330] on span "Guardar" at bounding box center [68, 334] width 44 height 11
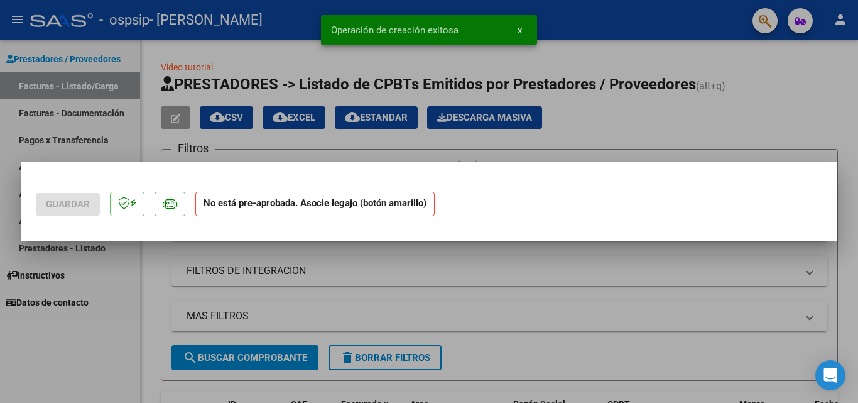
scroll to position [0, 0]
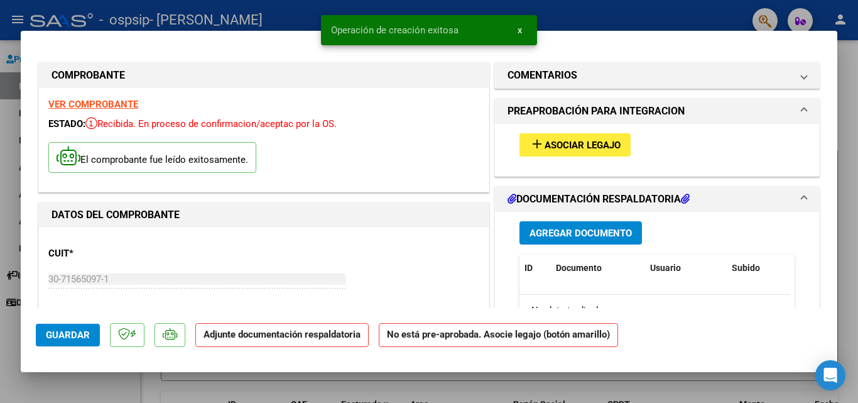
click at [583, 143] on span "Asociar Legajo" at bounding box center [583, 144] width 76 height 11
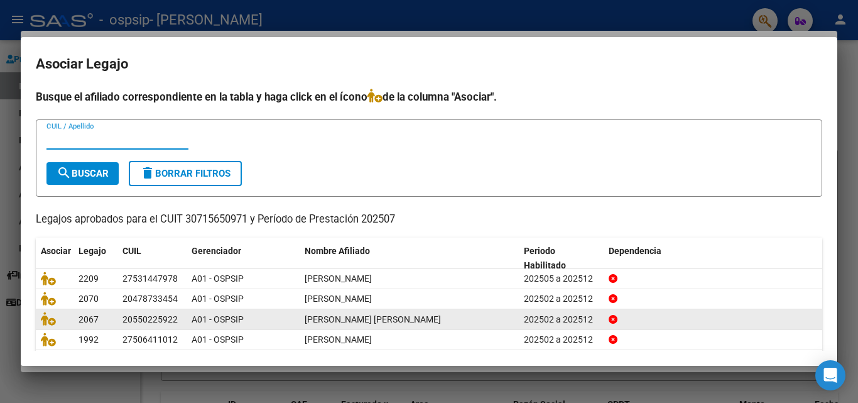
scroll to position [63, 0]
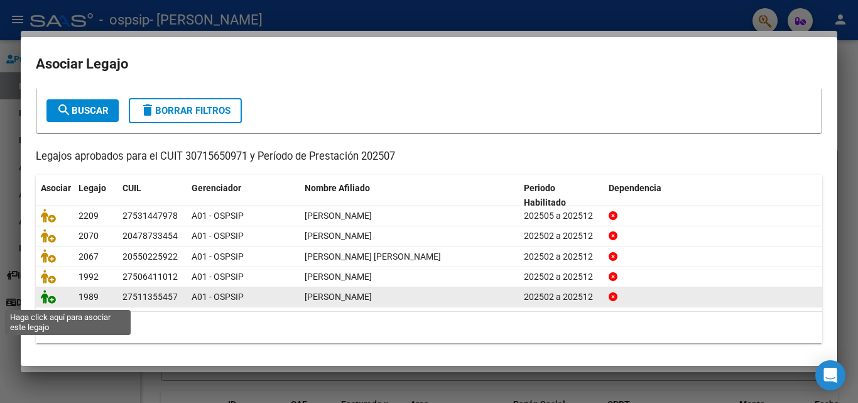
click at [52, 302] on icon at bounding box center [48, 297] width 15 height 14
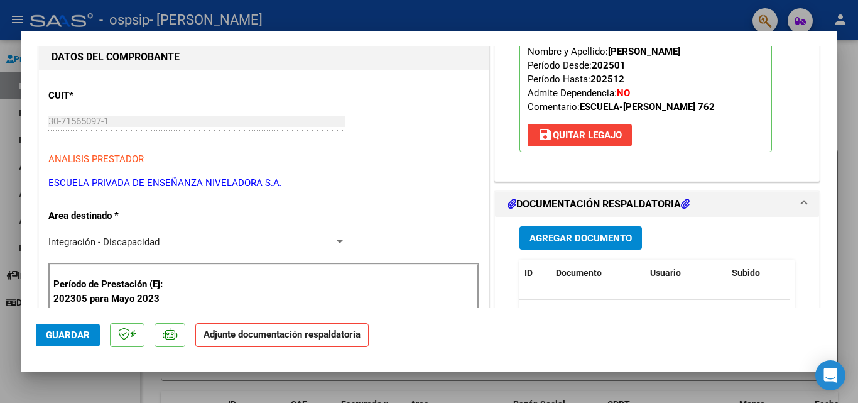
scroll to position [251, 0]
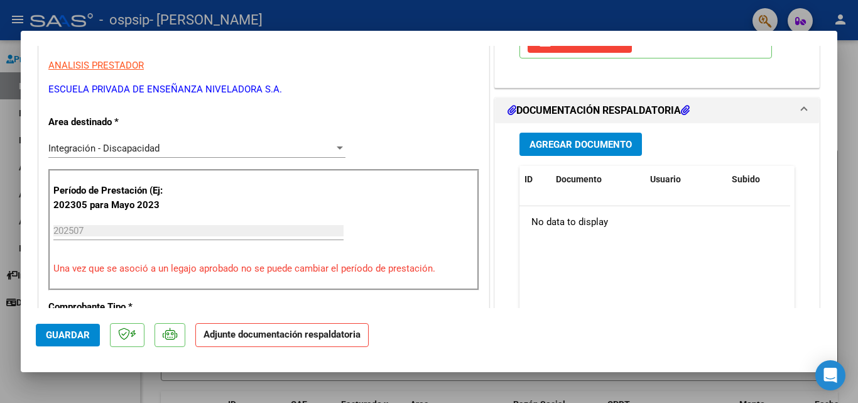
click at [580, 139] on span "Agregar Documento" at bounding box center [581, 144] width 102 height 11
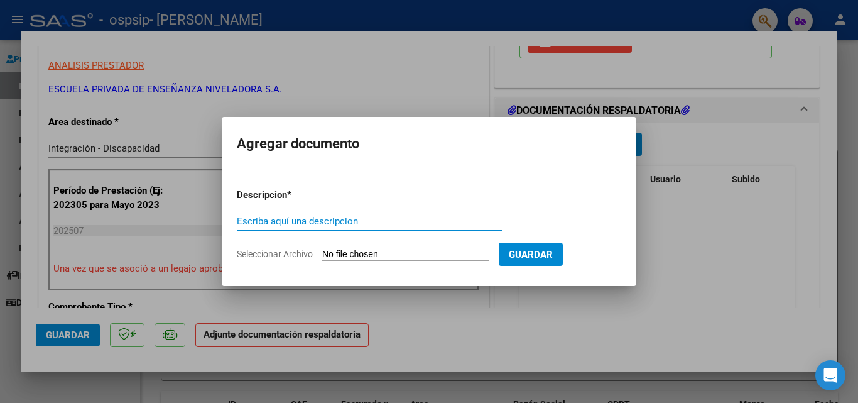
paste input "planilla"
type input "planilla"
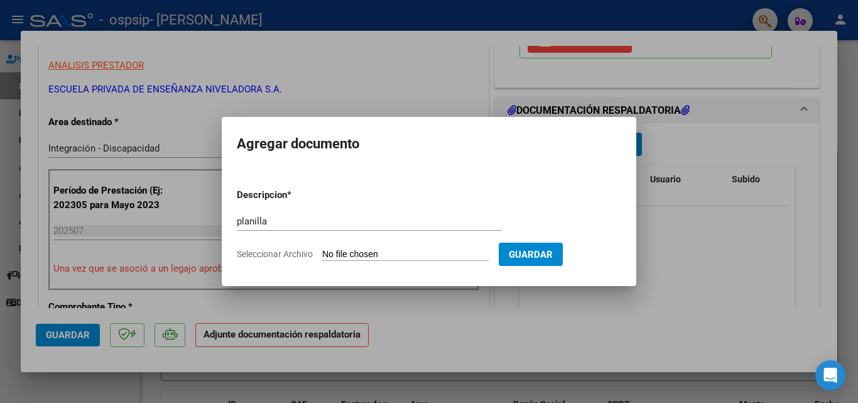
click at [401, 249] on input "Seleccionar Archivo" at bounding box center [405, 255] width 166 height 12
type input "C:\fakepath\PLANILLA (3).pdf"
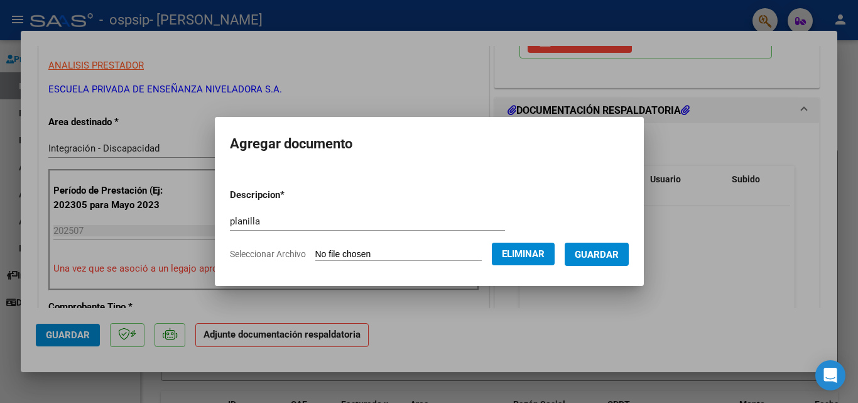
click at [600, 261] on button "Guardar" at bounding box center [597, 253] width 64 height 23
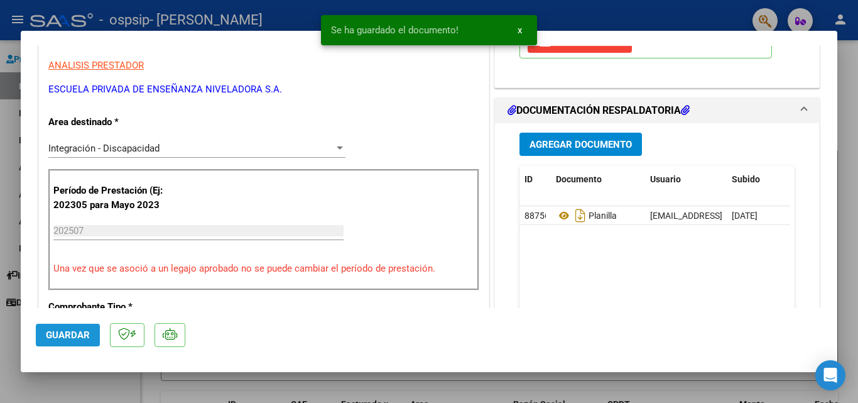
click at [67, 338] on span "Guardar" at bounding box center [68, 334] width 44 height 11
click at [427, 388] on div at bounding box center [429, 201] width 858 height 403
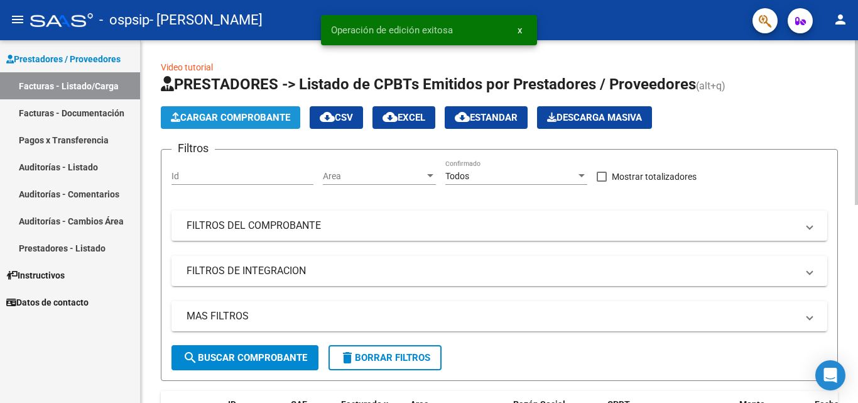
click at [205, 112] on span "Cargar Comprobante" at bounding box center [230, 117] width 119 height 11
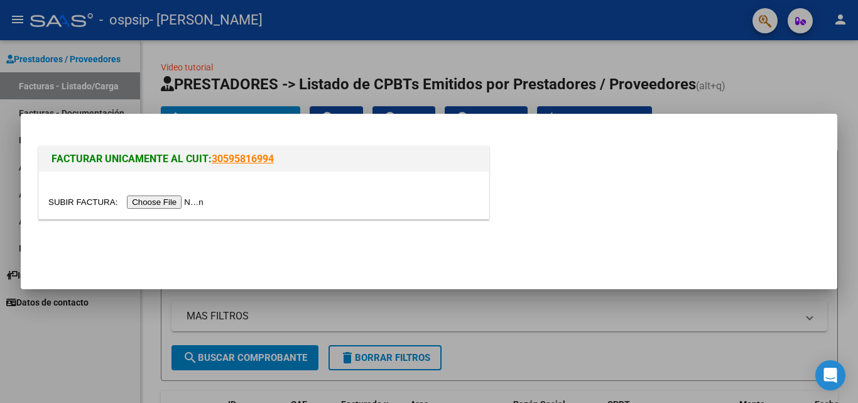
click at [190, 200] on input "file" at bounding box center [127, 201] width 159 height 13
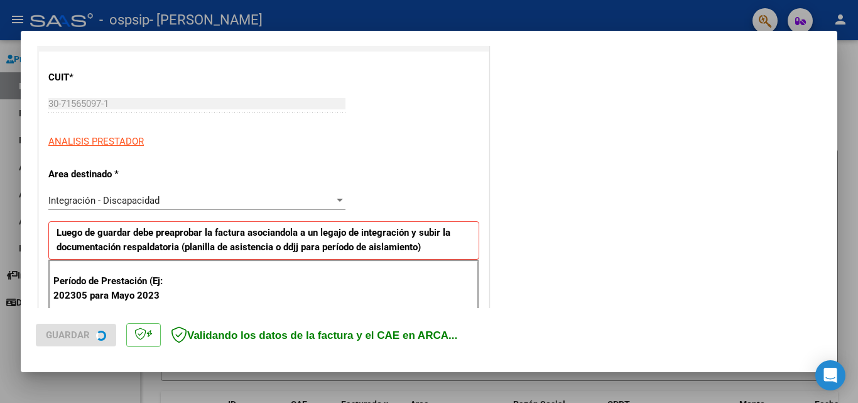
scroll to position [188, 0]
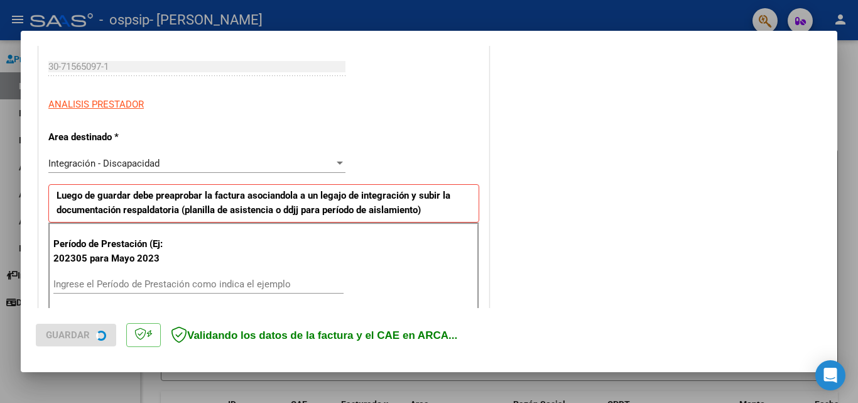
click at [128, 276] on div "Ingrese el Período de Prestación como indica el ejemplo" at bounding box center [198, 284] width 290 height 19
type input "202507"
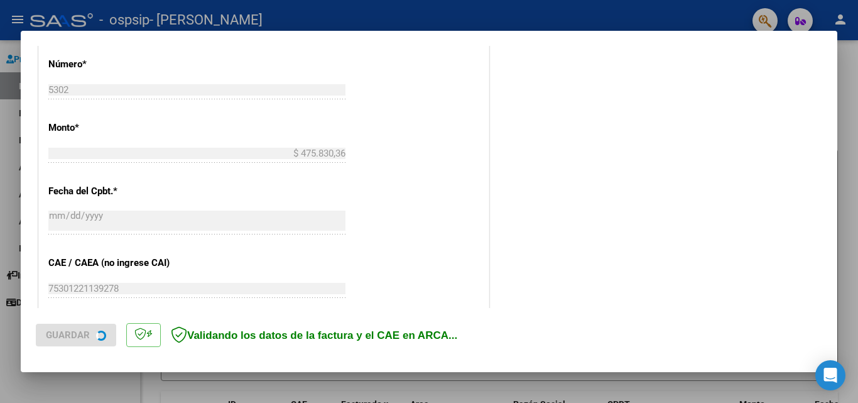
scroll to position [691, 0]
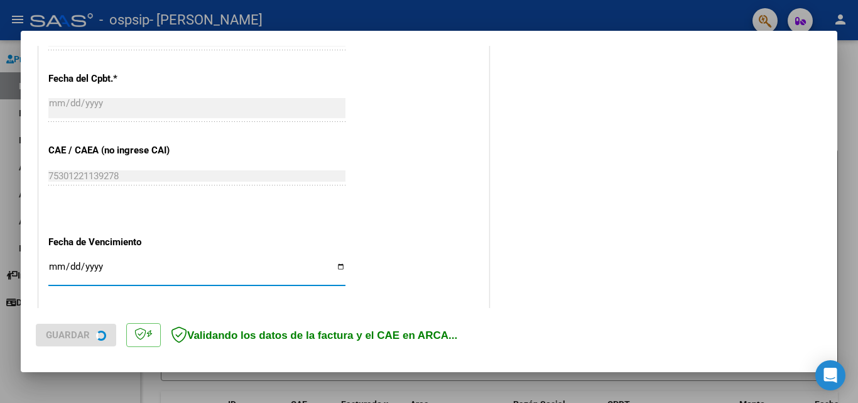
click at [332, 267] on input "Ingresar la fecha" at bounding box center [196, 271] width 297 height 20
type input "[DATE]"
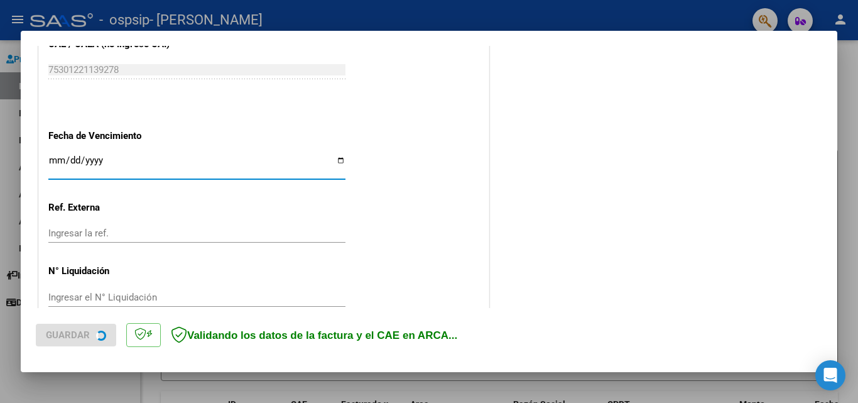
scroll to position [820, 0]
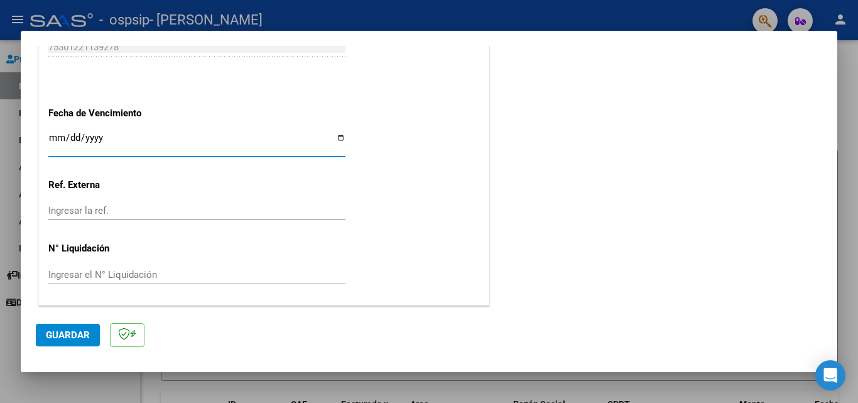
click at [58, 325] on button "Guardar" at bounding box center [68, 335] width 64 height 23
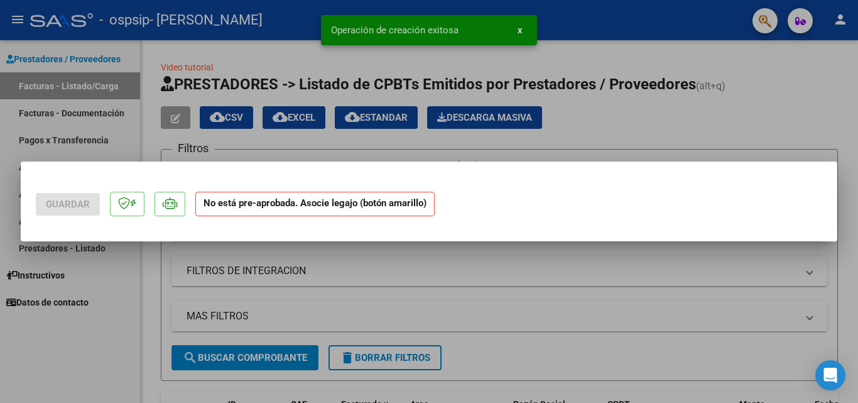
scroll to position [0, 0]
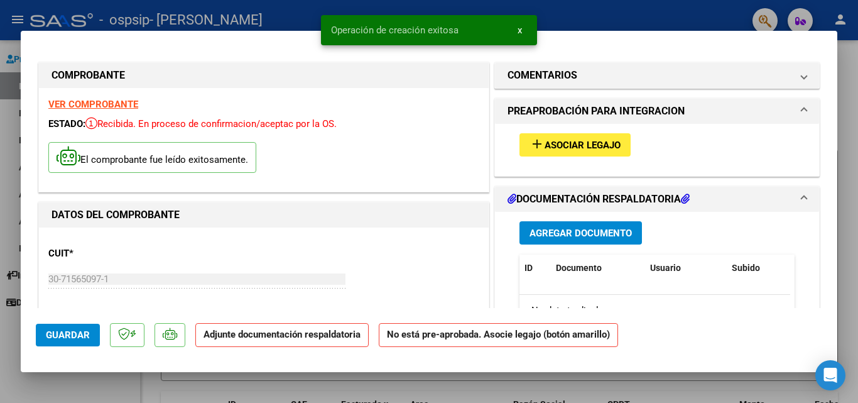
click at [580, 140] on span "Asociar Legajo" at bounding box center [583, 144] width 76 height 11
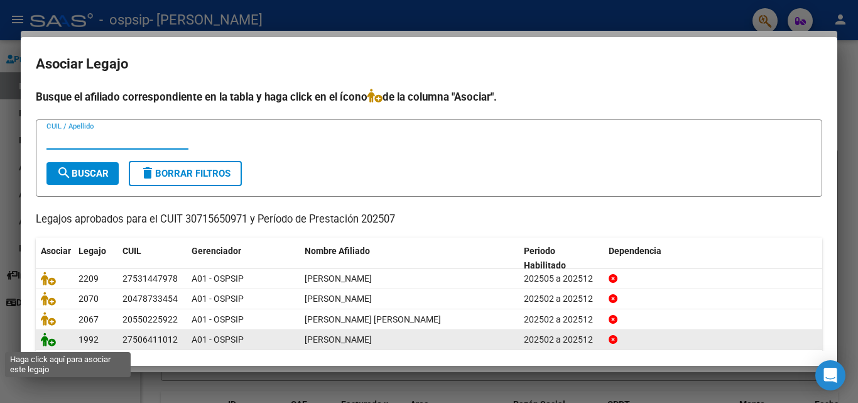
click at [51, 346] on icon at bounding box center [48, 339] width 15 height 14
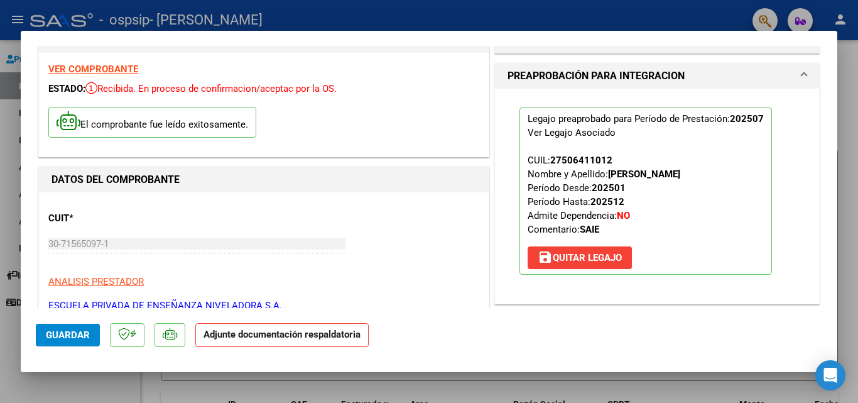
scroll to position [126, 0]
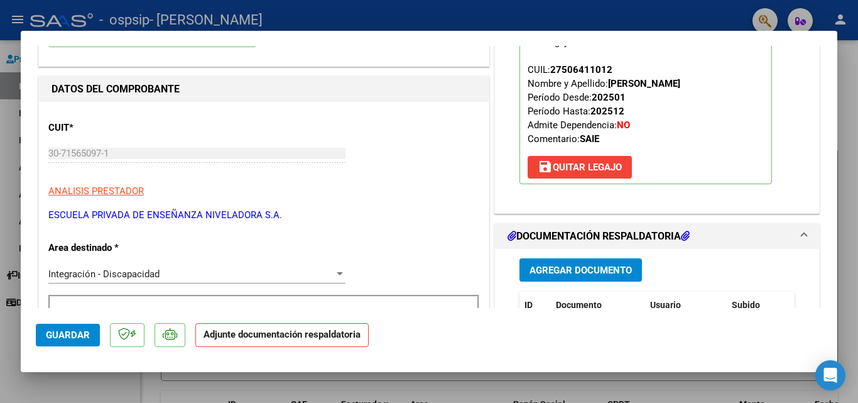
click at [569, 275] on span "Agregar Documento" at bounding box center [581, 269] width 102 height 11
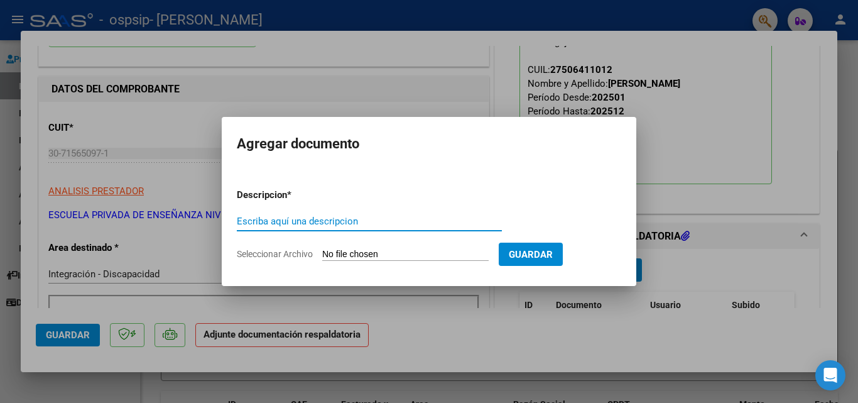
paste input "planilla"
type input "planilla"
click at [394, 253] on input "Seleccionar Archivo" at bounding box center [405, 255] width 166 height 12
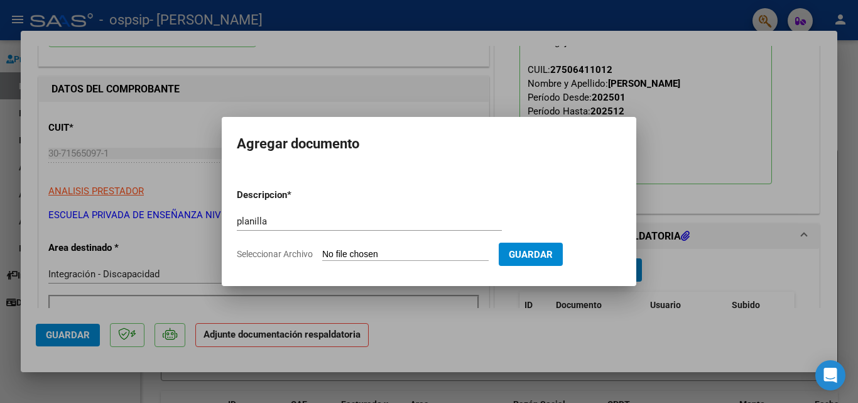
type input "C:\fakepath\PLANILLA (4).pdf"
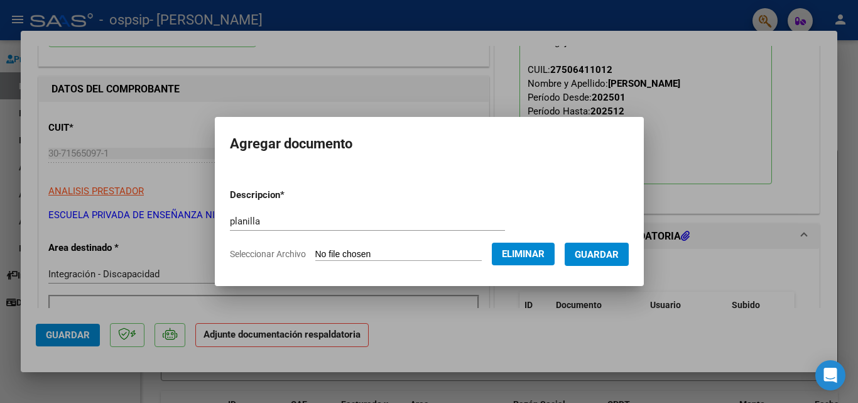
click at [629, 256] on button "Guardar" at bounding box center [597, 253] width 64 height 23
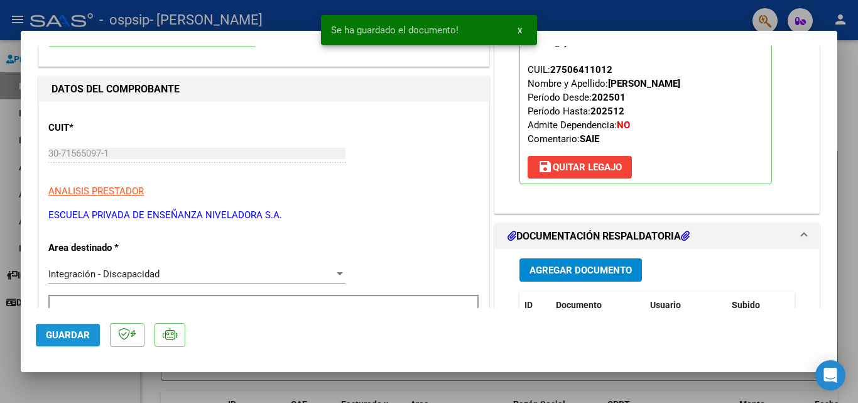
click at [55, 340] on button "Guardar" at bounding box center [68, 335] width 64 height 23
click at [141, 386] on div at bounding box center [429, 201] width 858 height 403
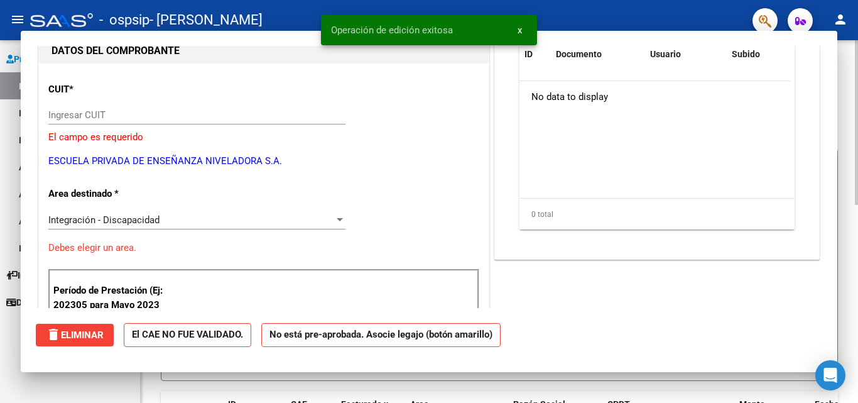
scroll to position [0, 0]
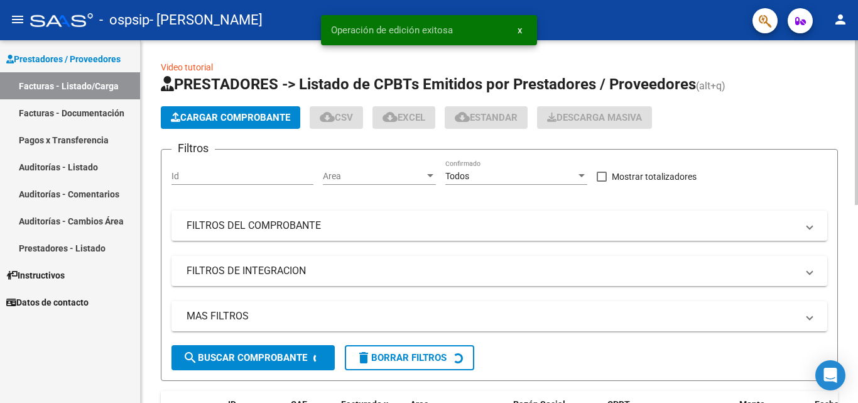
click at [190, 122] on span "Cargar Comprobante" at bounding box center [230, 117] width 119 height 11
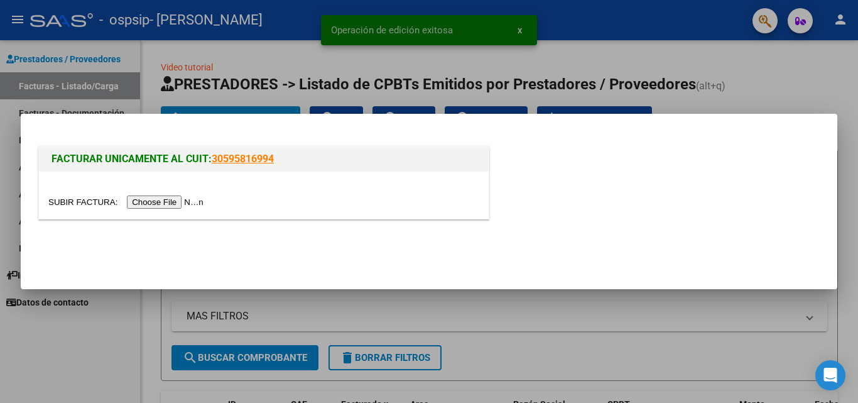
click at [165, 200] on input "file" at bounding box center [127, 201] width 159 height 13
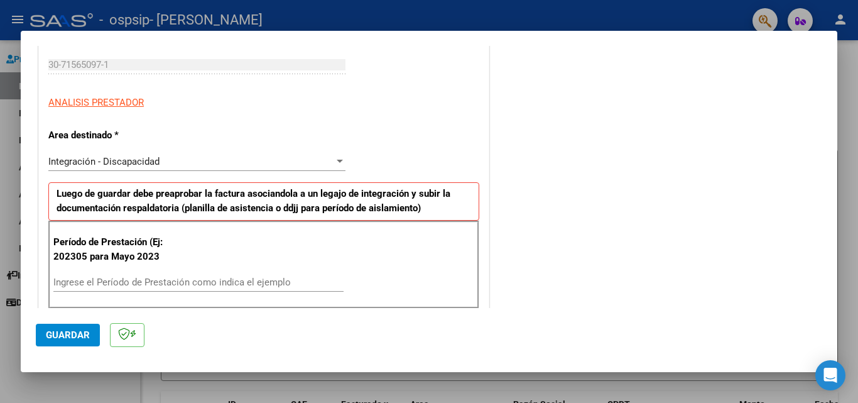
scroll to position [251, 0]
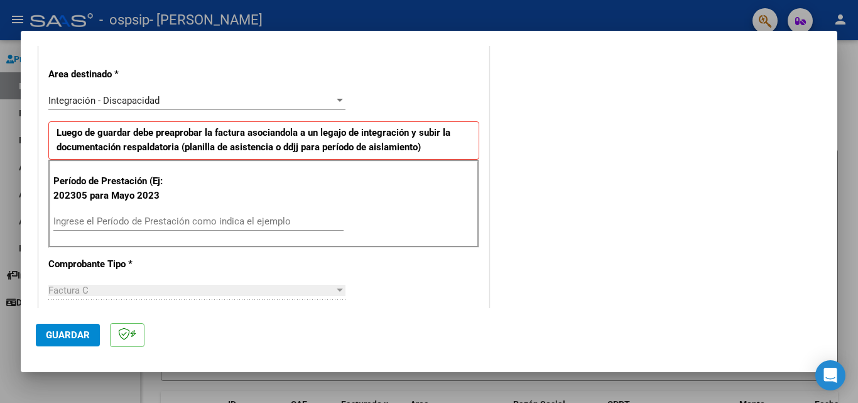
click at [126, 221] on input "Ingrese el Período de Prestación como indica el ejemplo" at bounding box center [198, 220] width 290 height 11
type input "202507"
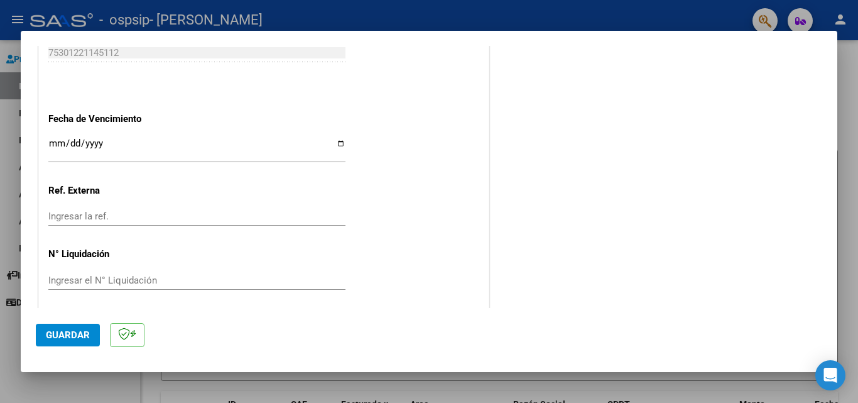
scroll to position [817, 0]
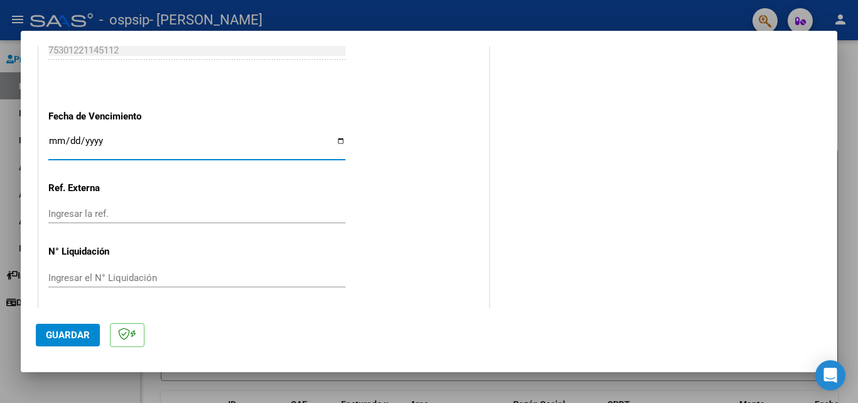
click at [340, 145] on input "Ingresar la fecha" at bounding box center [196, 146] width 297 height 20
type input "[DATE]"
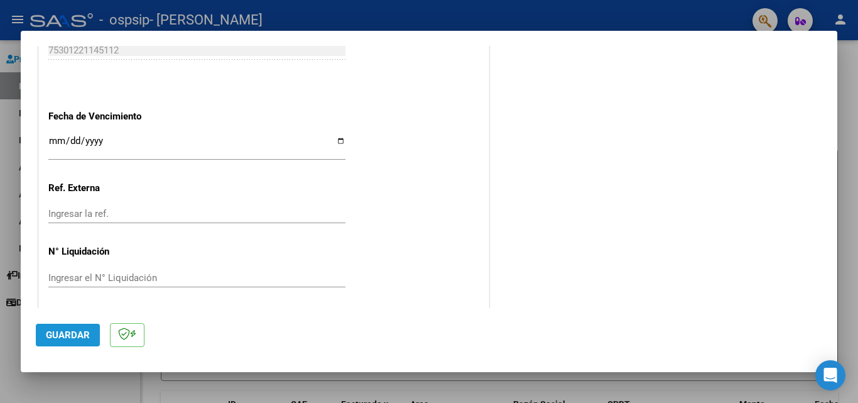
click at [75, 327] on button "Guardar" at bounding box center [68, 335] width 64 height 23
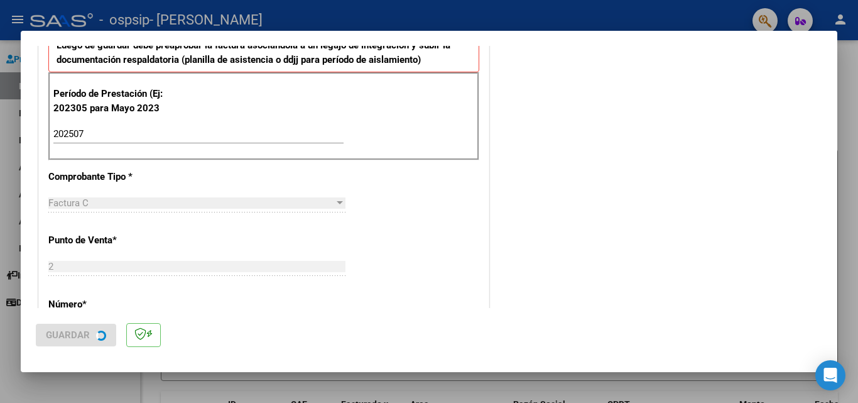
scroll to position [317, 0]
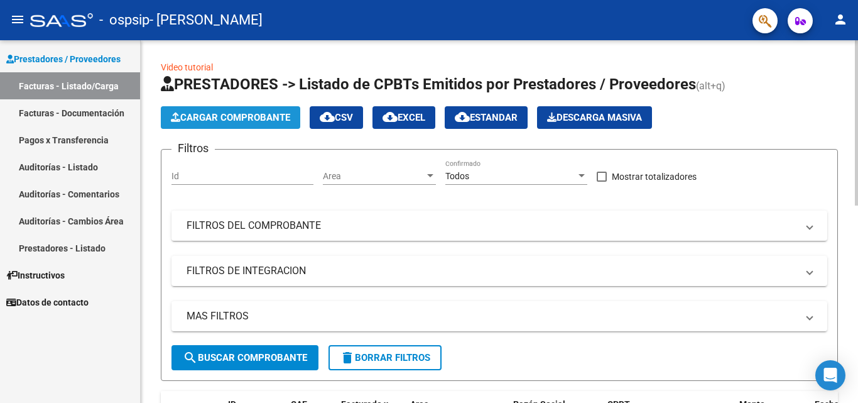
click at [222, 109] on button "Cargar Comprobante" at bounding box center [230, 117] width 139 height 23
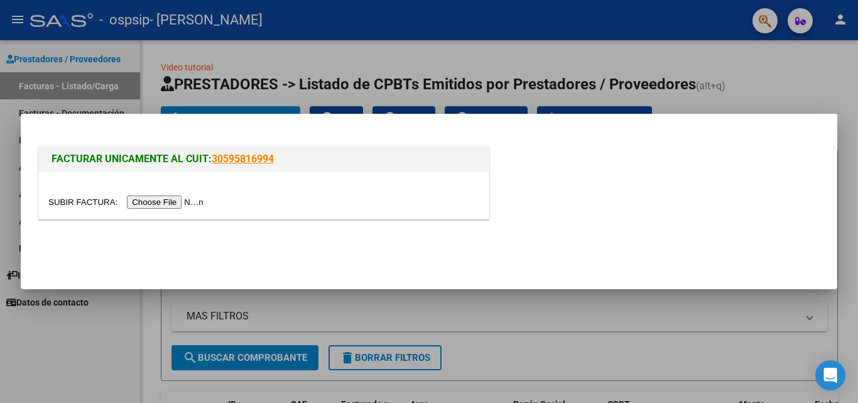
click at [183, 200] on input "file" at bounding box center [127, 201] width 159 height 13
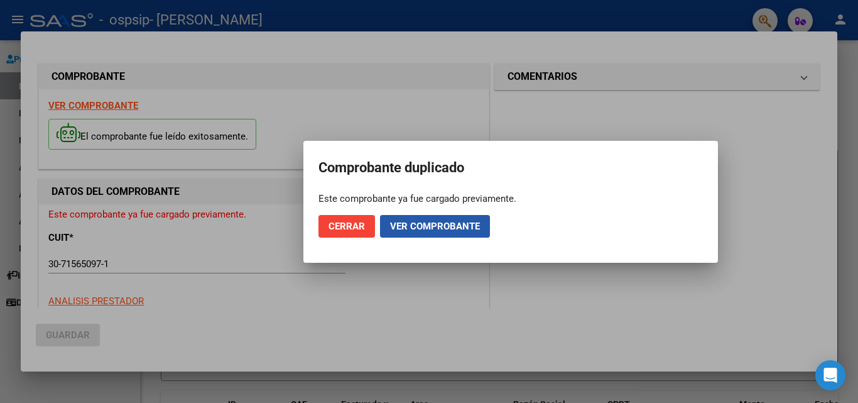
click at [420, 234] on button "Ver comprobante" at bounding box center [435, 226] width 110 height 23
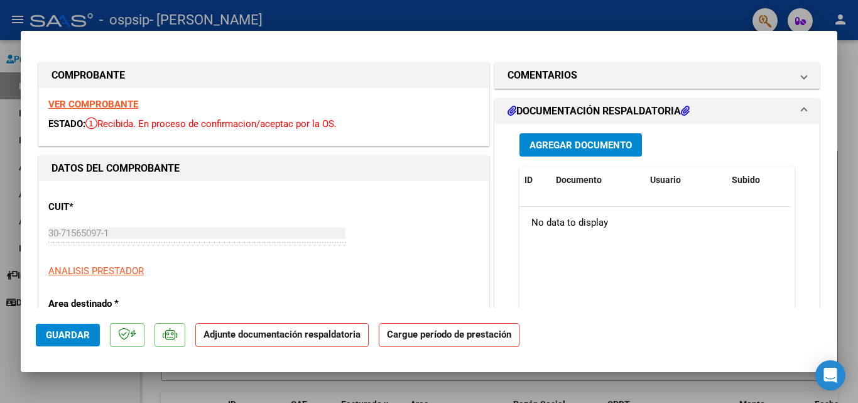
click at [538, 147] on span "Agregar Documento" at bounding box center [581, 144] width 102 height 11
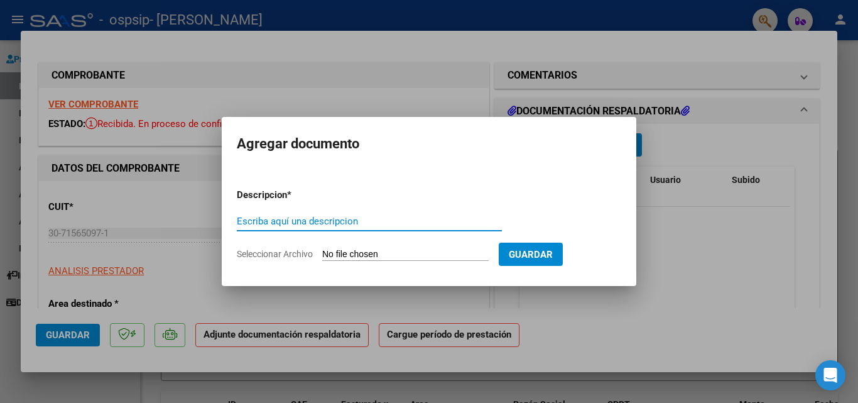
paste input "planilla"
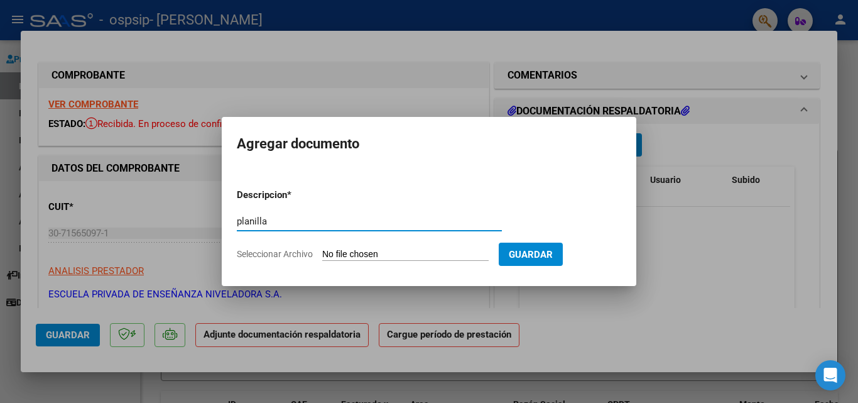
type input "planilla"
click at [388, 254] on input "Seleccionar Archivo" at bounding box center [405, 255] width 166 height 12
type input "C:\fakepath\PLANILLA (2).pdf"
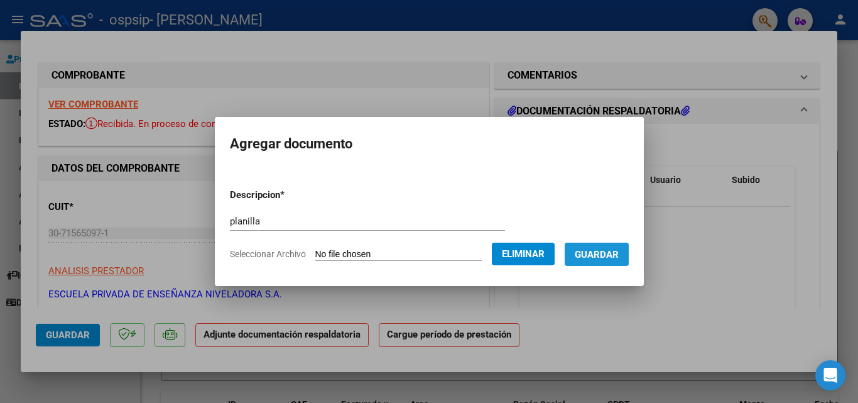
drag, startPoint x: 618, startPoint y: 258, endPoint x: 602, endPoint y: 276, distance: 23.6
click at [617, 259] on span "Guardar" at bounding box center [597, 254] width 44 height 11
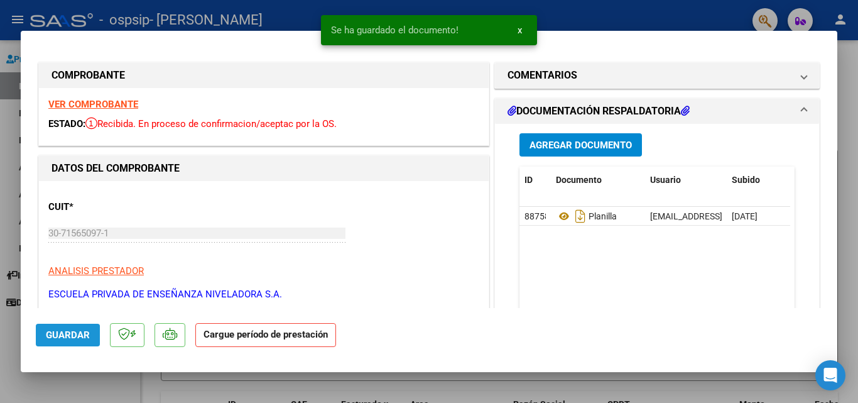
click at [46, 343] on button "Guardar" at bounding box center [68, 335] width 64 height 23
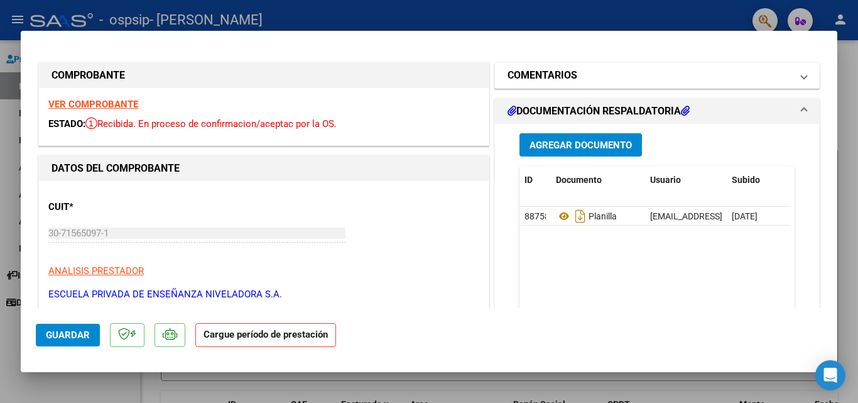
click at [781, 76] on mat-panel-title "COMENTARIOS" at bounding box center [650, 75] width 284 height 15
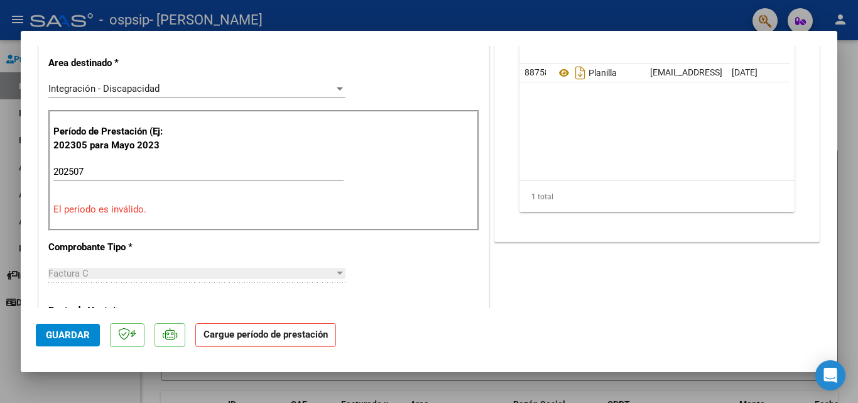
scroll to position [314, 0]
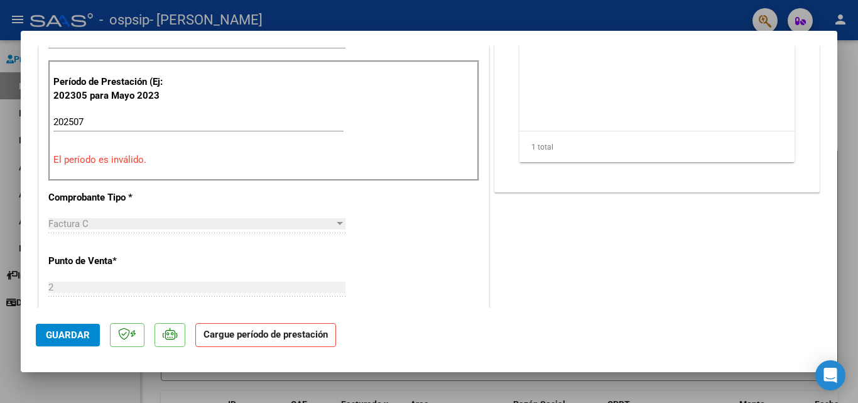
click at [58, 331] on span "Guardar" at bounding box center [68, 334] width 44 height 11
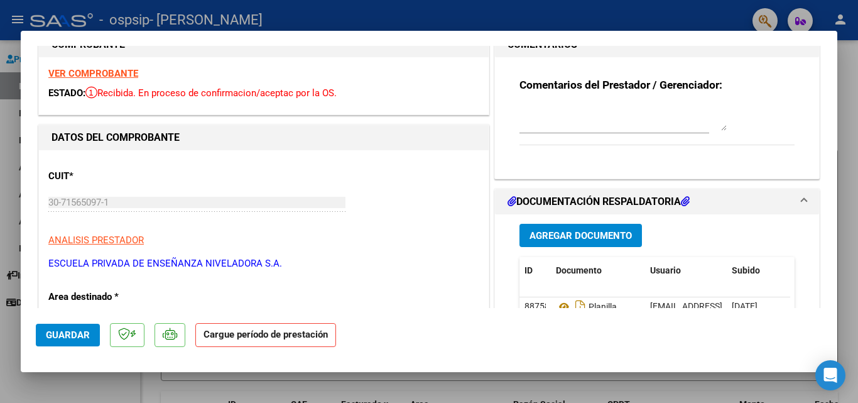
scroll to position [0, 0]
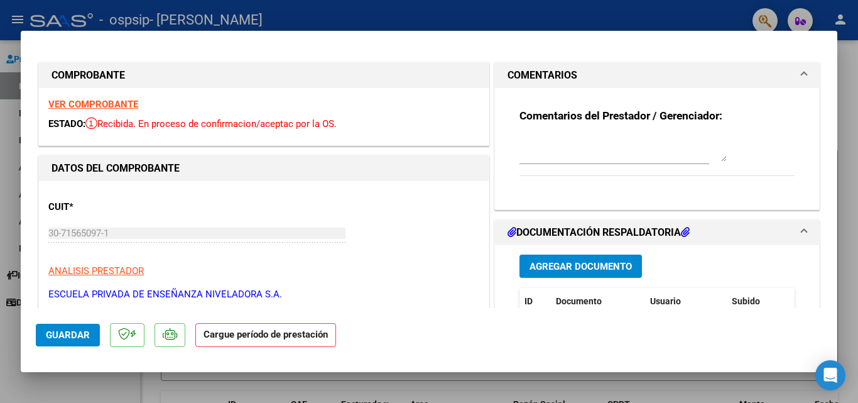
click at [705, 17] on div at bounding box center [429, 201] width 858 height 403
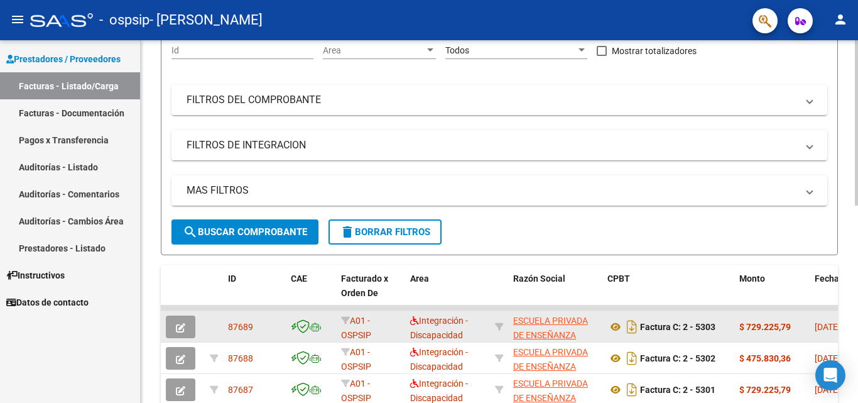
scroll to position [1, 0]
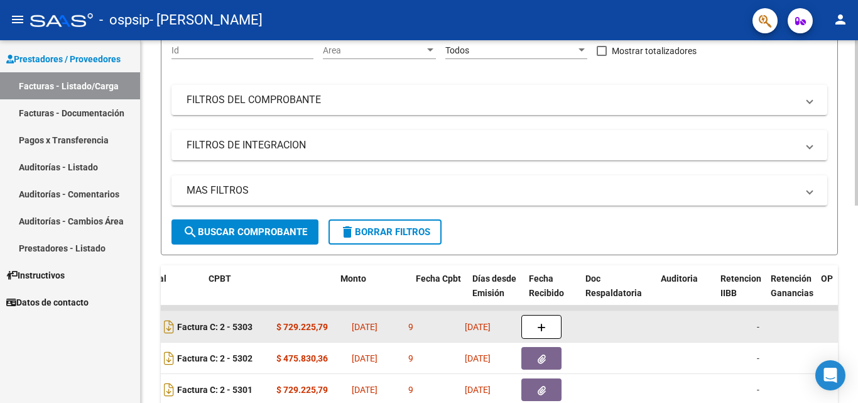
drag, startPoint x: 803, startPoint y: 320, endPoint x: 758, endPoint y: 338, distance: 49.1
click at [846, 326] on div "Video tutorial PRESTADORES -> Listado de CPBTs Emitidos por Prestadores / Prove…" at bounding box center [499, 308] width 717 height 786
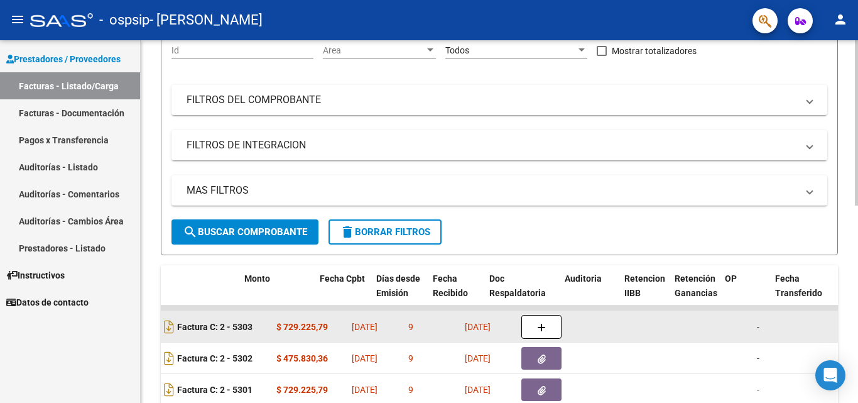
scroll to position [0, 495]
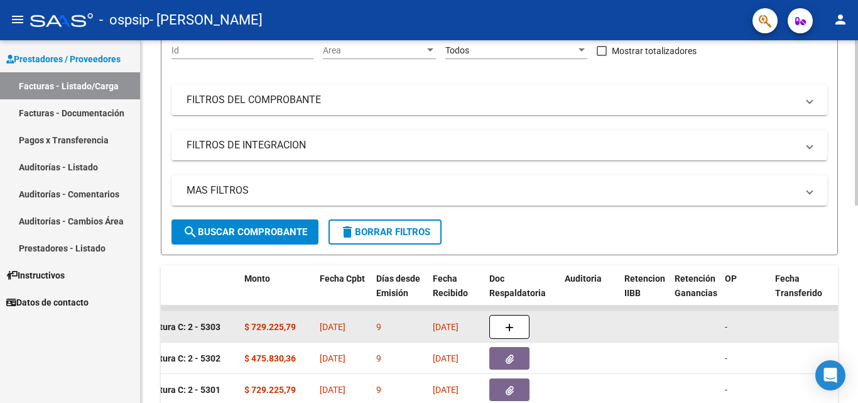
click at [597, 337] on datatable-body-cell at bounding box center [590, 326] width 60 height 31
click at [514, 327] on button "button" at bounding box center [509, 327] width 40 height 24
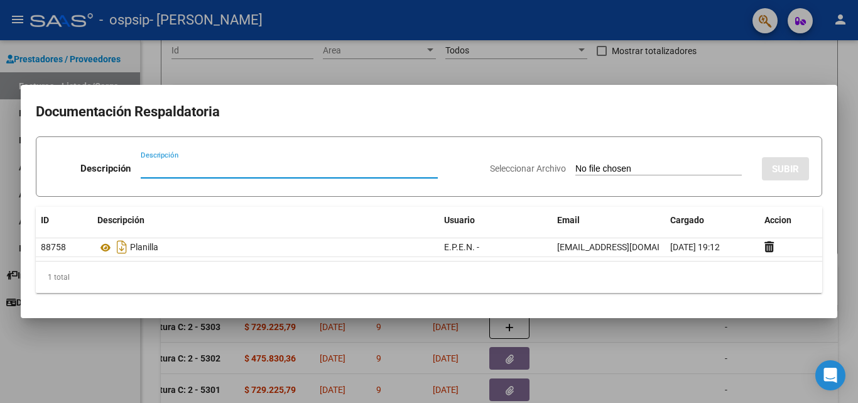
drag, startPoint x: 156, startPoint y: 169, endPoint x: 703, endPoint y: 291, distance: 560.6
click at [703, 291] on div "1 total" at bounding box center [429, 276] width 786 height 31
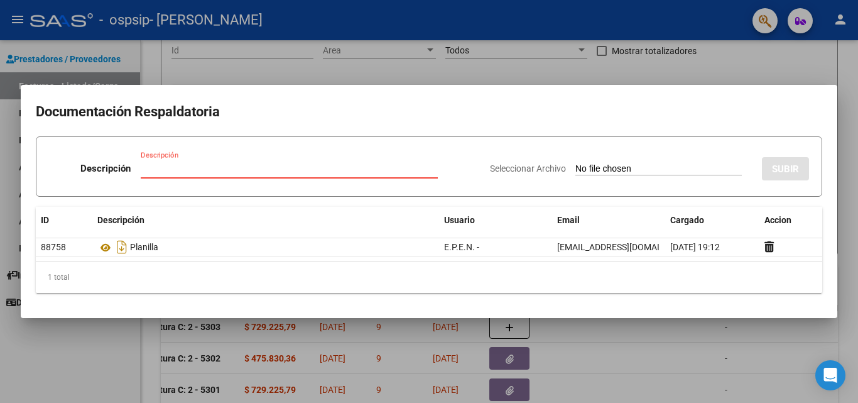
paste input "planilla"
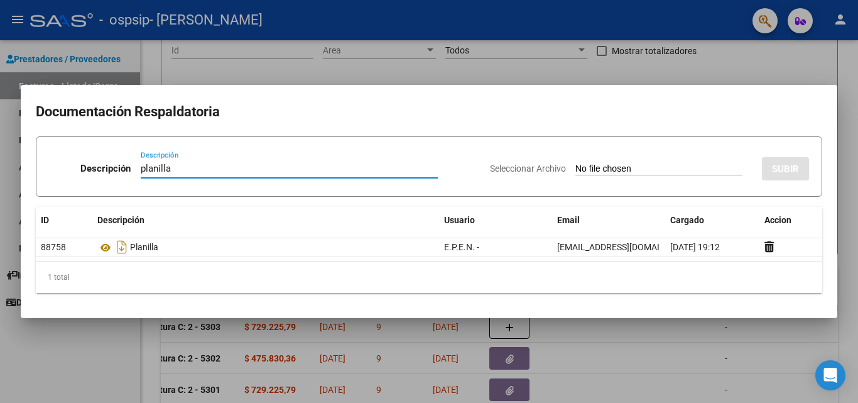
type input "planilla"
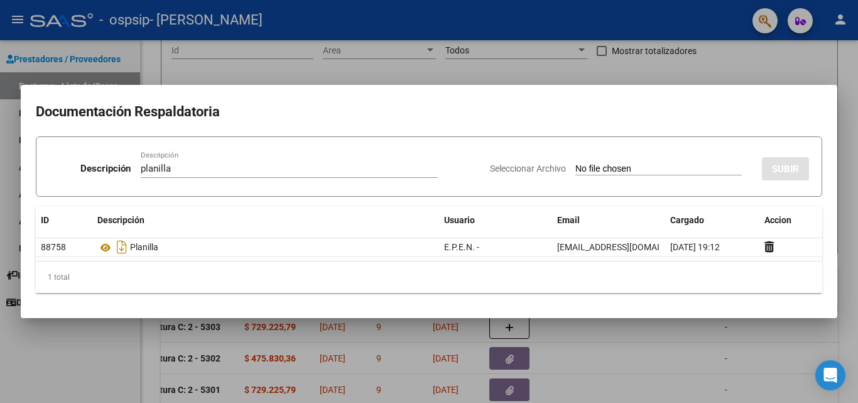
click at [585, 173] on input "Seleccionar Archivo" at bounding box center [658, 169] width 166 height 12
type input "C:\fakepath\PLANILLA (2).pdf"
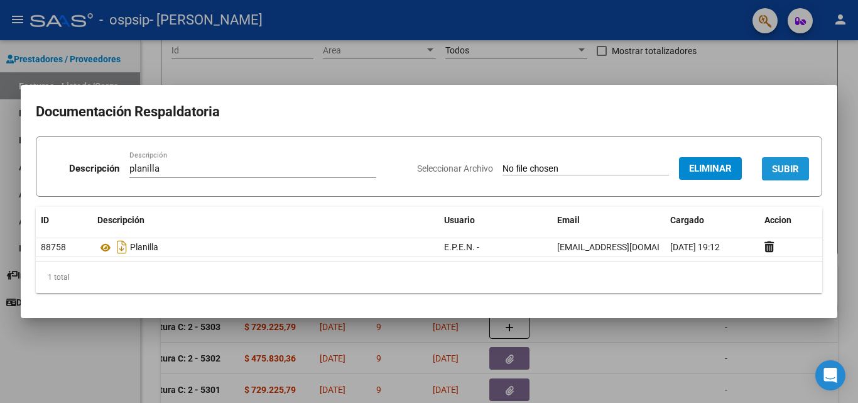
click at [794, 168] on span "SUBIR" at bounding box center [785, 168] width 27 height 11
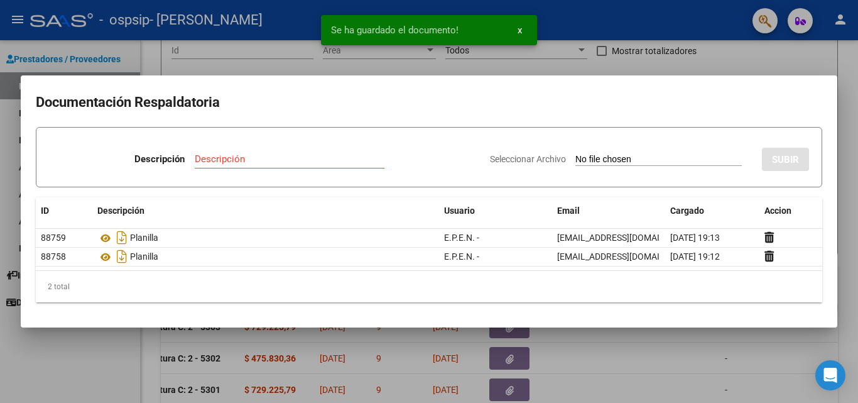
click at [759, 349] on div at bounding box center [429, 201] width 858 height 403
